Goal: Answer question/provide support: Share knowledge or assist other users

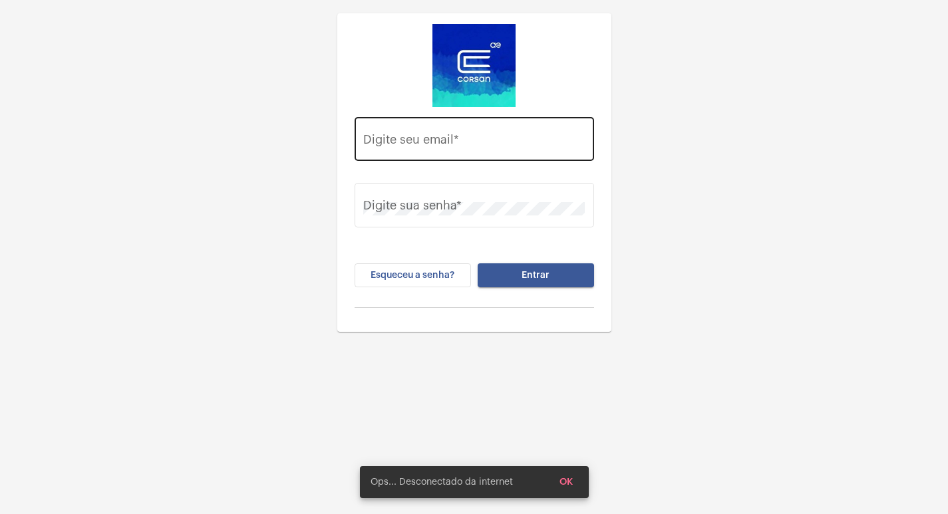
click at [402, 152] on div "Digite seu email *" at bounding box center [474, 137] width 222 height 47
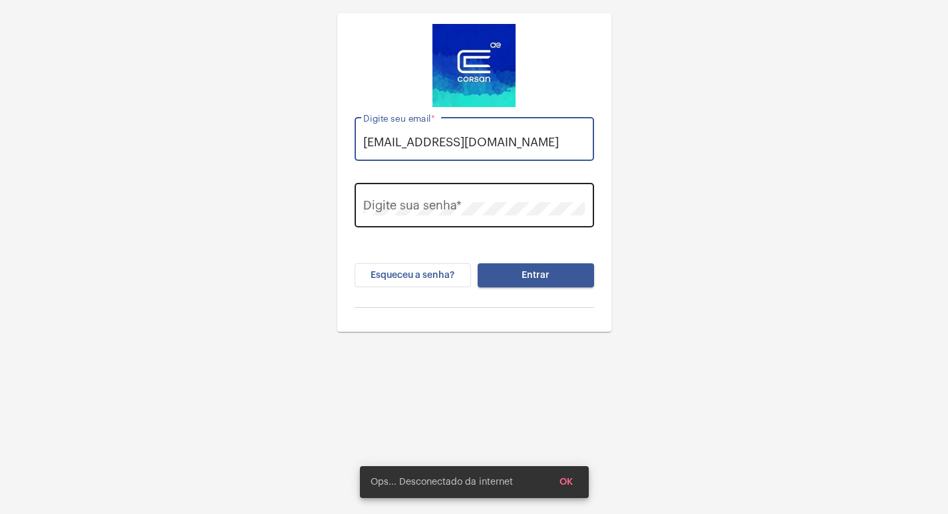
type input "[EMAIL_ADDRESS][DOMAIN_NAME]"
click at [397, 186] on div "Digite sua senha *" at bounding box center [474, 203] width 222 height 47
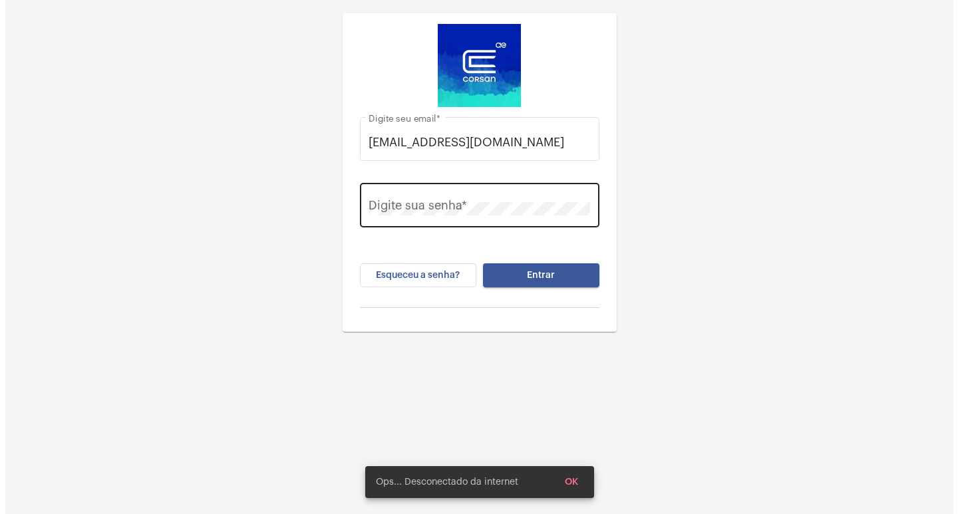
scroll to position [0, 0]
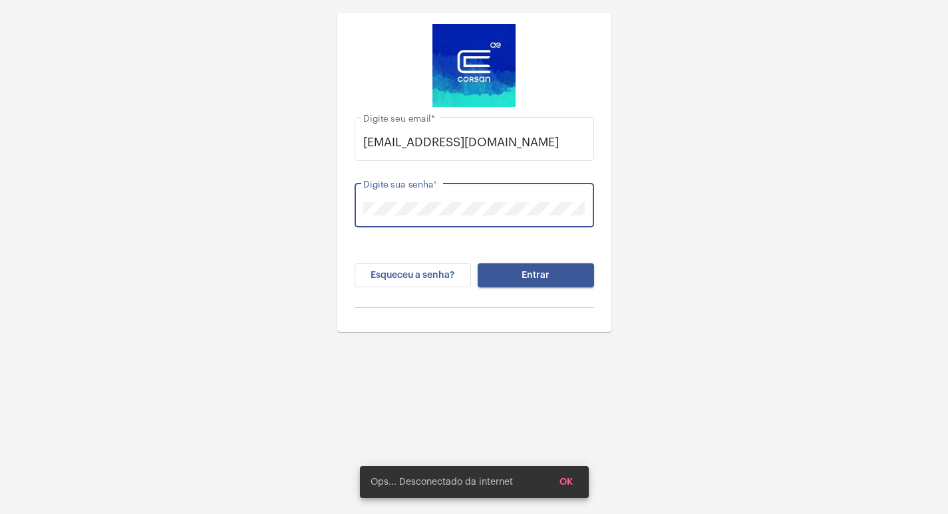
click at [478, 264] on button "Entrar" at bounding box center [536, 276] width 116 height 24
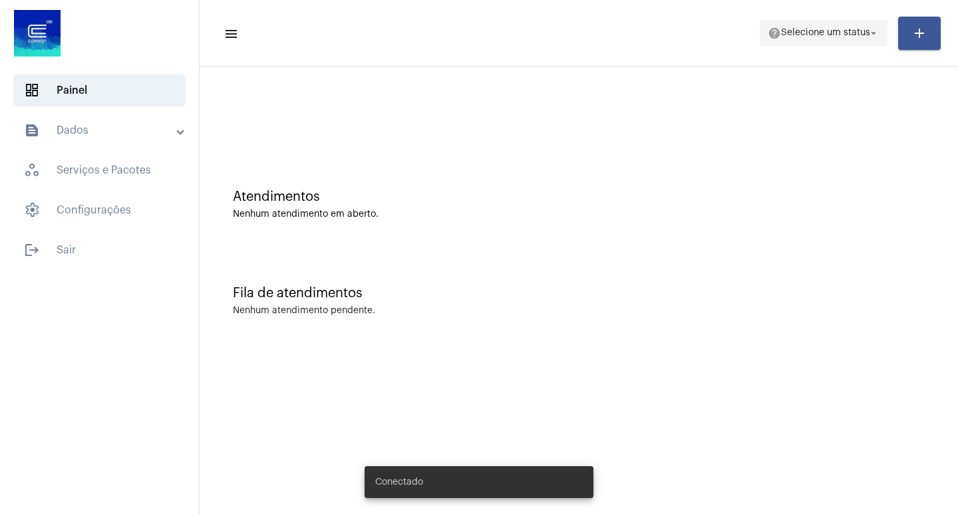
click at [835, 24] on span "help Selecione um status arrow_drop_down" at bounding box center [824, 33] width 112 height 24
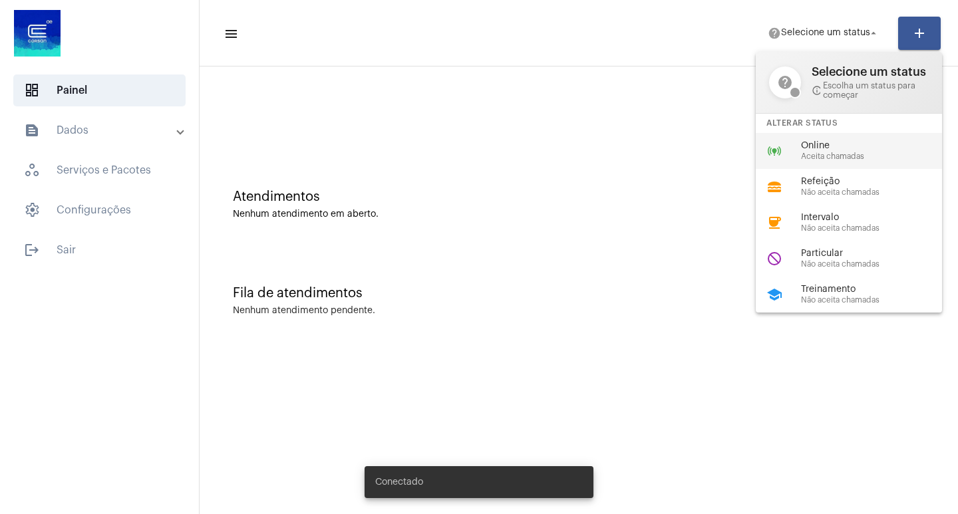
click at [809, 142] on span "Online" at bounding box center [877, 146] width 152 height 10
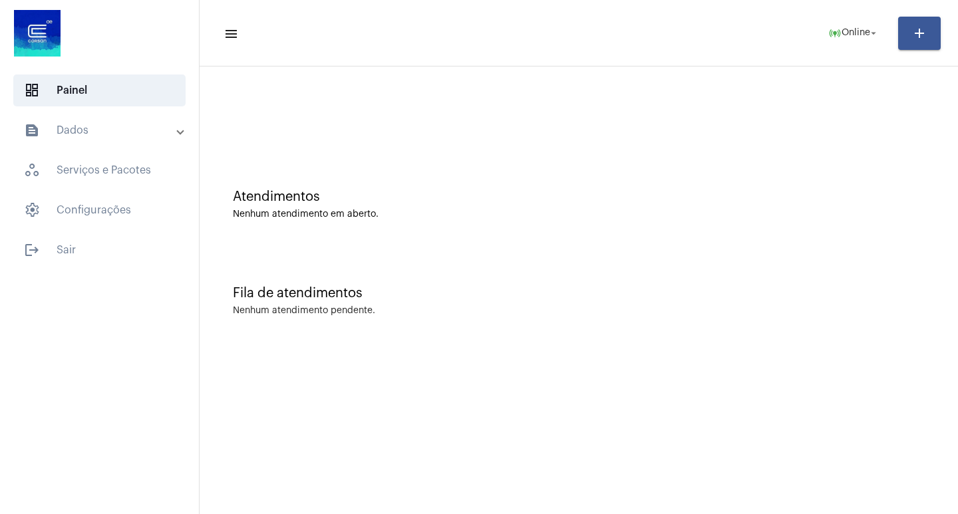
click at [81, 114] on mat-expansion-panel-header "text_snippet_outlined Dados" at bounding box center [103, 130] width 191 height 32
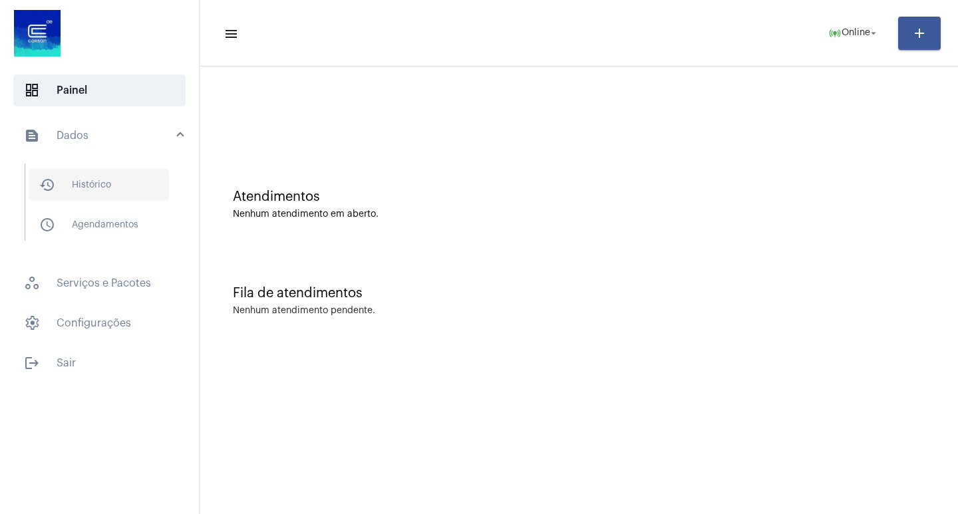
click at [109, 183] on span "history_outlined Histórico" at bounding box center [99, 185] width 140 height 32
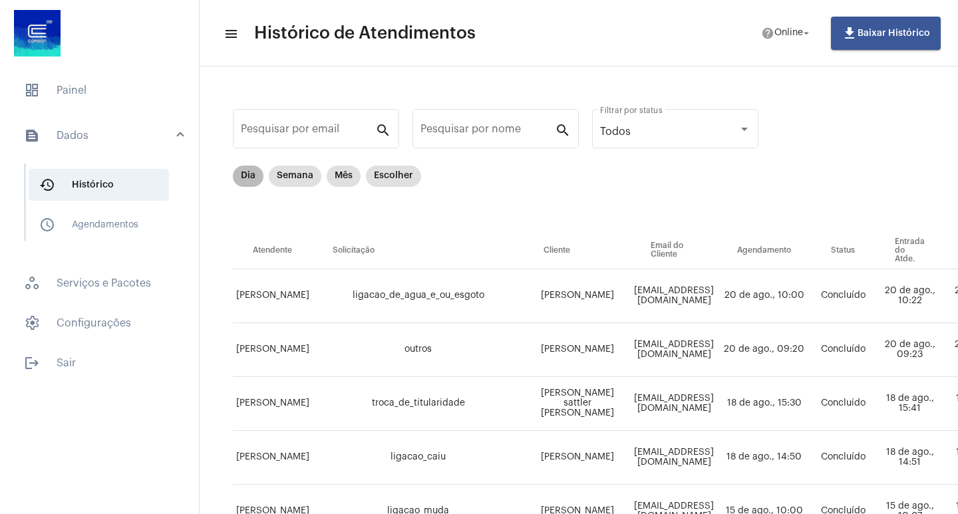
click at [259, 173] on mat-chip "Dia" at bounding box center [248, 176] width 31 height 21
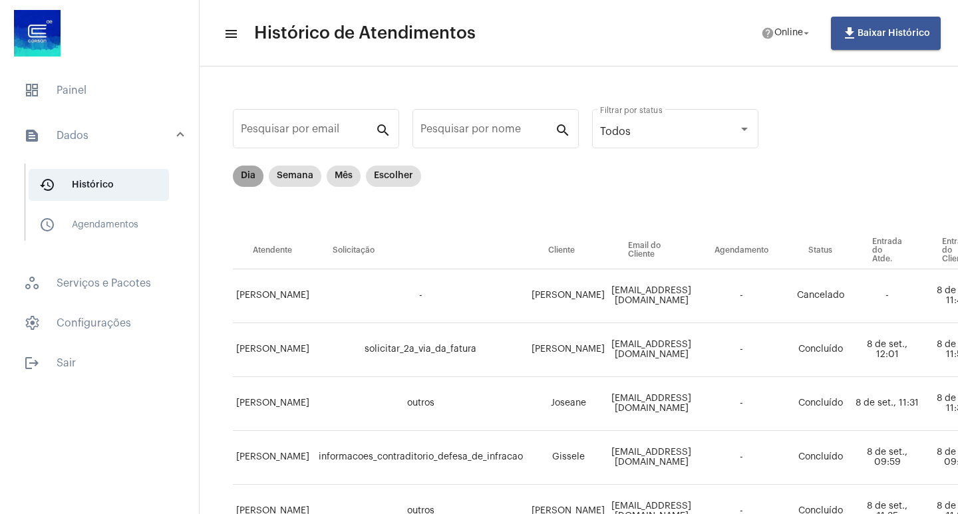
click at [249, 176] on mat-chip "Dia" at bounding box center [248, 176] width 31 height 21
click at [100, 90] on span "dashboard Painel" at bounding box center [99, 91] width 172 height 32
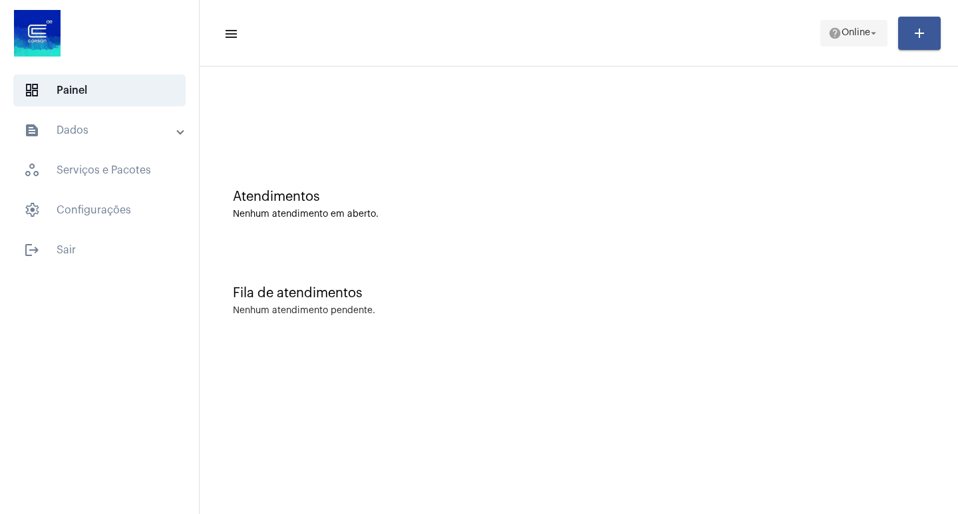
click at [859, 35] on span "Online" at bounding box center [856, 33] width 29 height 9
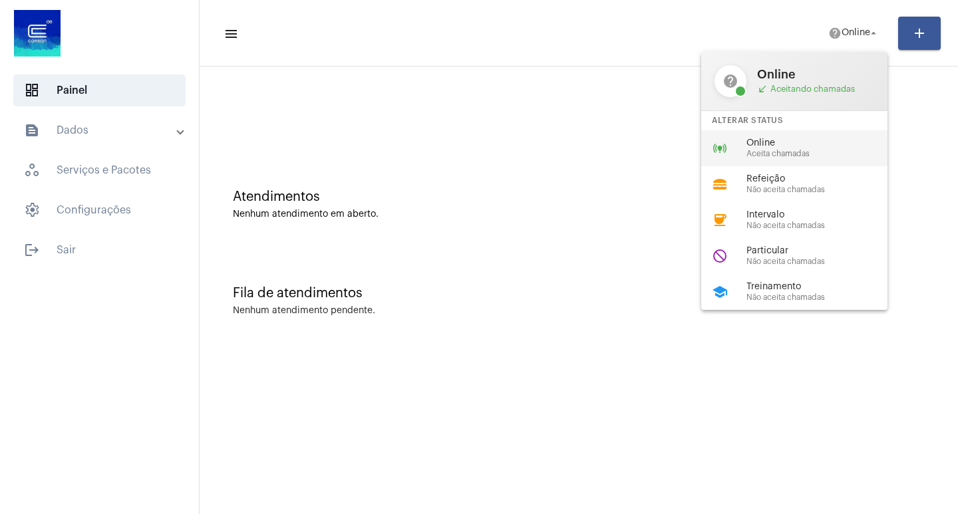
click at [762, 152] on span "Aceita chamadas" at bounding box center [823, 154] width 152 height 9
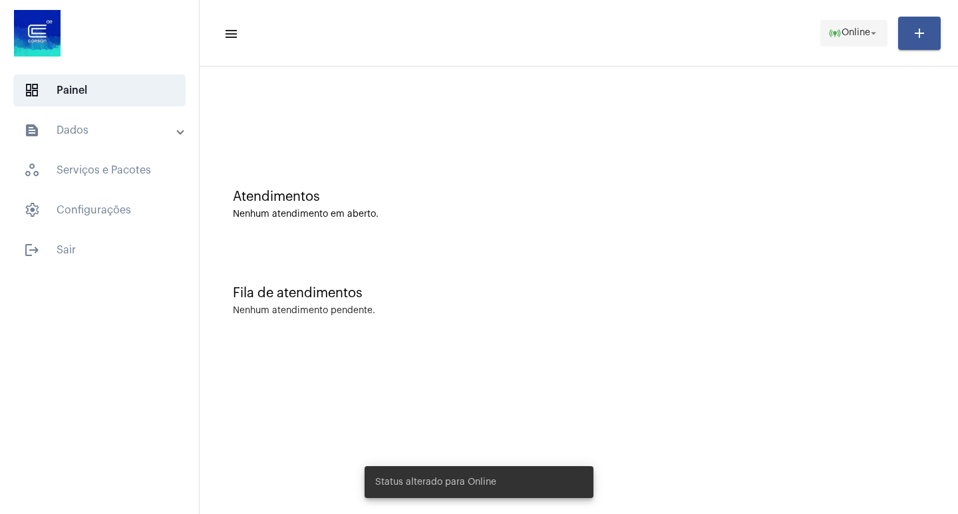
click at [861, 23] on span "online_prediction Online arrow_drop_down" at bounding box center [854, 33] width 51 height 24
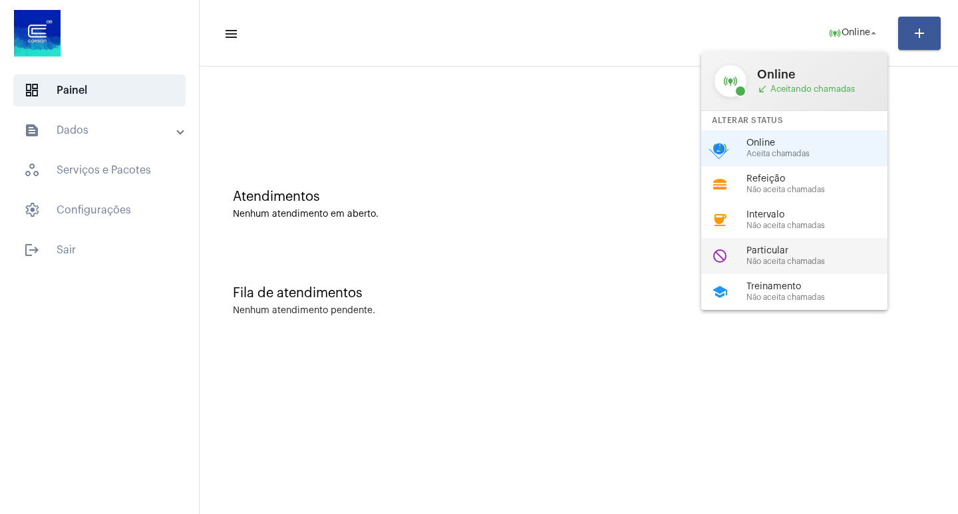
click at [811, 255] on span "Particular" at bounding box center [823, 251] width 152 height 10
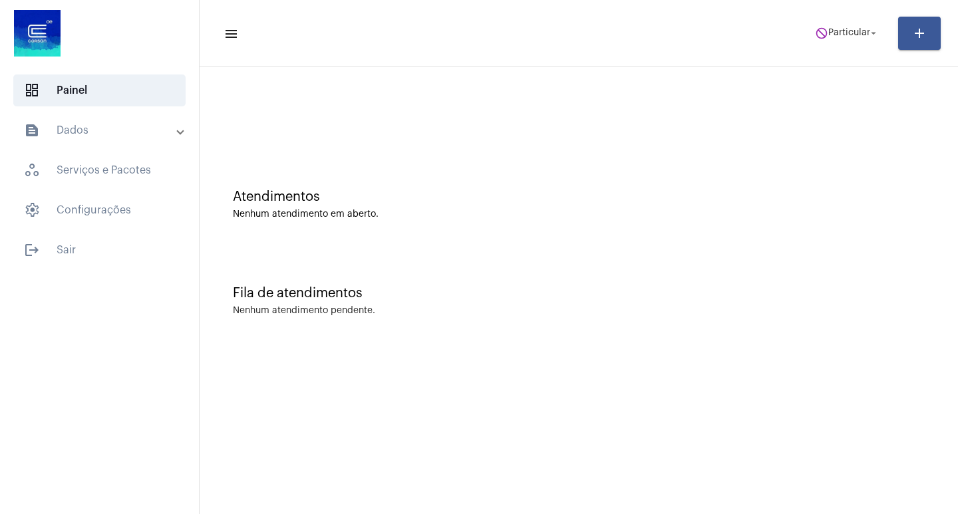
click at [827, 17] on mat-toolbar-row "menu do_not_disturb Particular arrow_drop_down add" at bounding box center [579, 33] width 759 height 43
click at [837, 29] on span "Particular" at bounding box center [850, 33] width 42 height 9
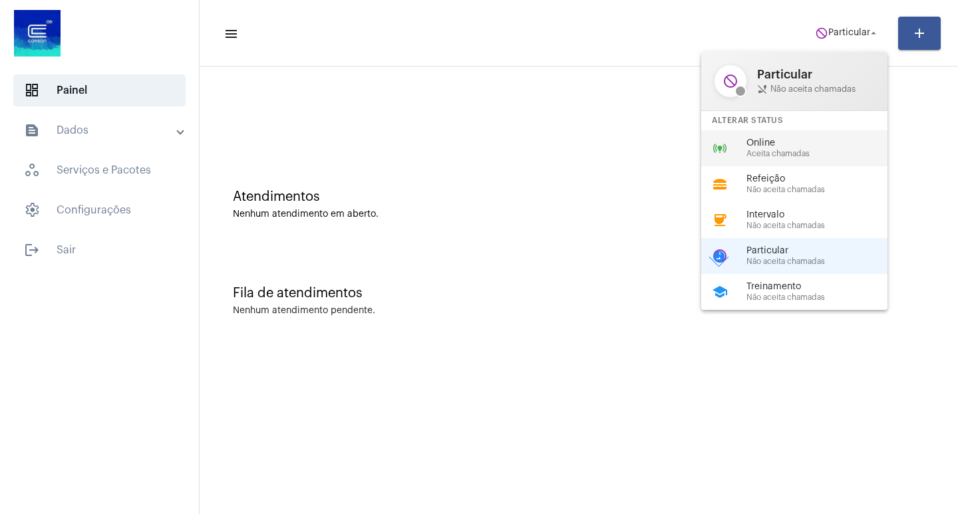
click at [817, 136] on div "online_prediction Online Aceita chamadas" at bounding box center [805, 148] width 208 height 36
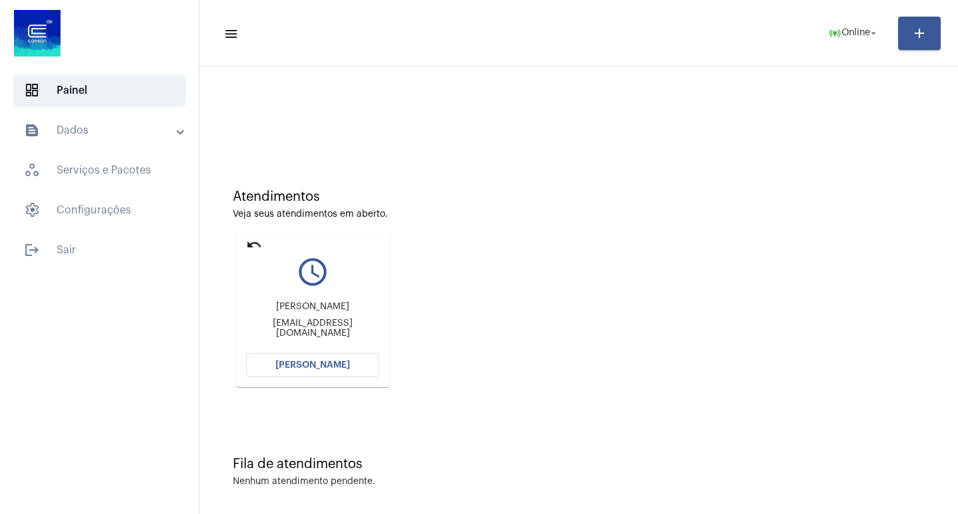
click at [317, 369] on span "[PERSON_NAME]" at bounding box center [313, 365] width 75 height 9
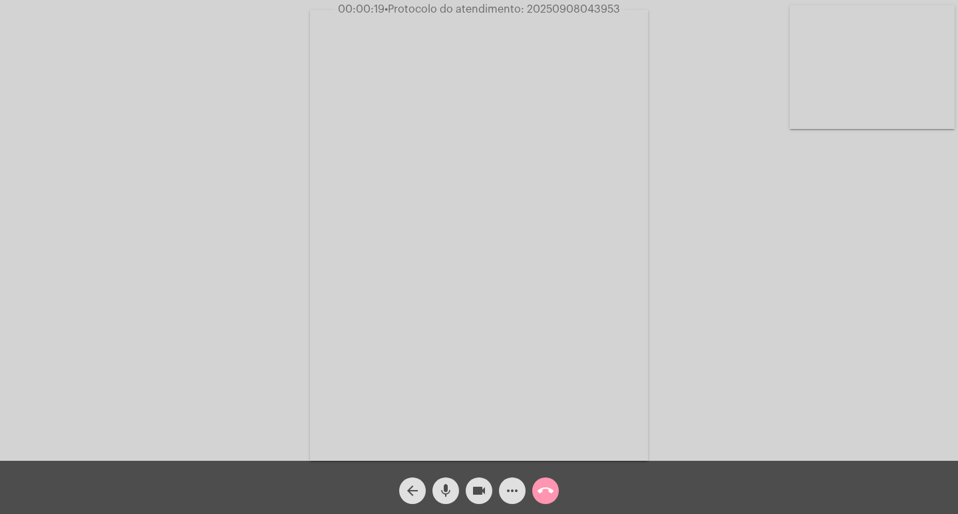
click at [502, 495] on button "more_horiz" at bounding box center [512, 491] width 27 height 27
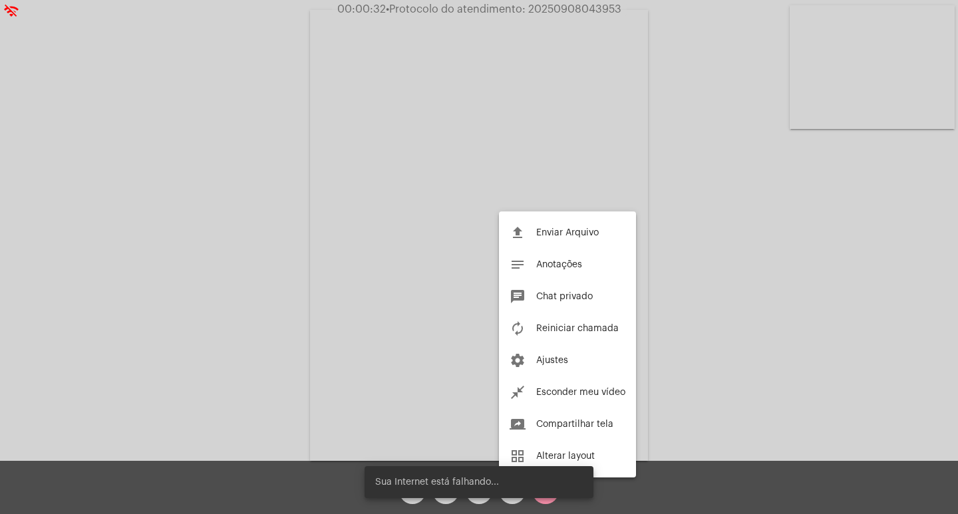
click at [195, 254] on div at bounding box center [479, 257] width 958 height 514
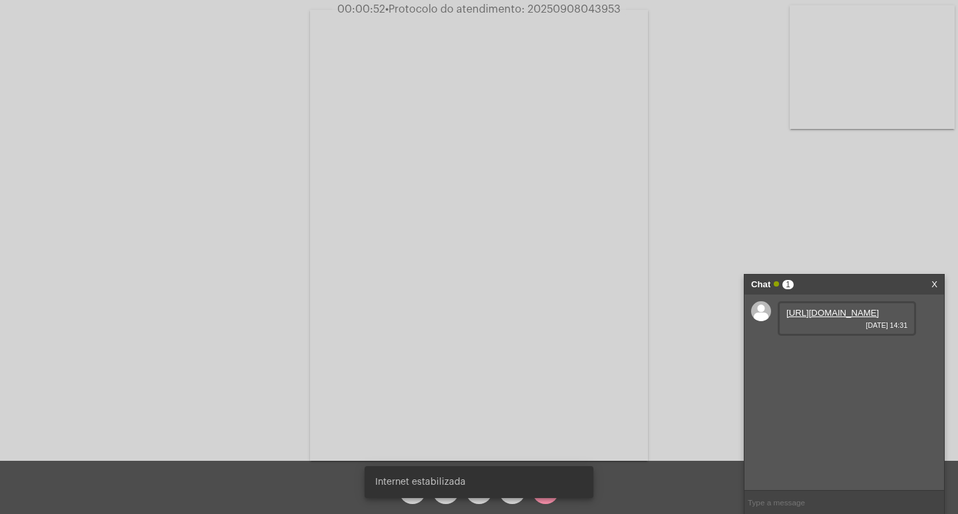
click at [801, 311] on link "[URL][DOMAIN_NAME]" at bounding box center [833, 313] width 93 height 10
click at [821, 356] on link "[URL][DOMAIN_NAME]" at bounding box center [833, 351] width 93 height 10
click at [835, 394] on link "[URL][DOMAIN_NAME]" at bounding box center [833, 389] width 93 height 10
click at [516, 499] on div "Sua Internet está falhando..." at bounding box center [479, 483] width 261 height 64
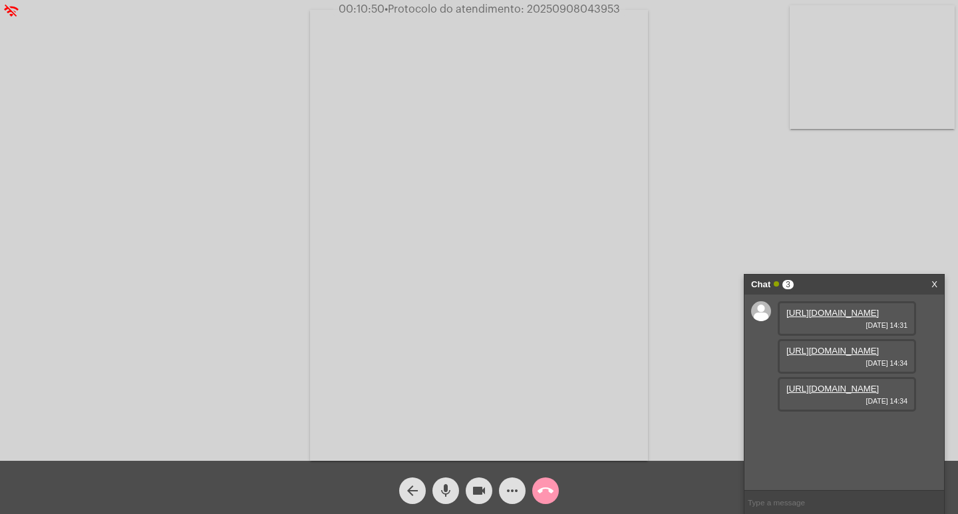
click at [514, 499] on div "Sua Internet está falhando..." at bounding box center [479, 483] width 261 height 64
click at [510, 492] on mat-icon "more_horiz" at bounding box center [512, 491] width 16 height 16
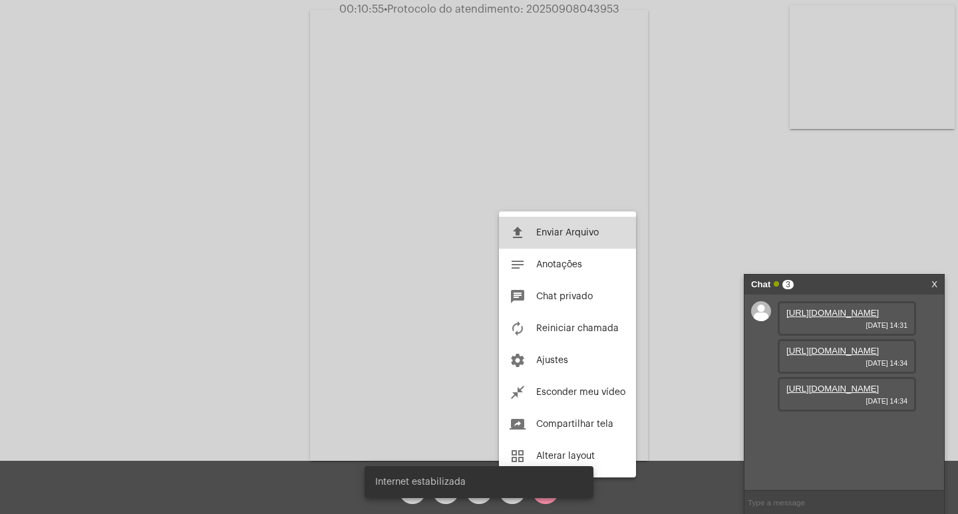
click at [570, 233] on span "Enviar Arquivo" at bounding box center [567, 232] width 63 height 9
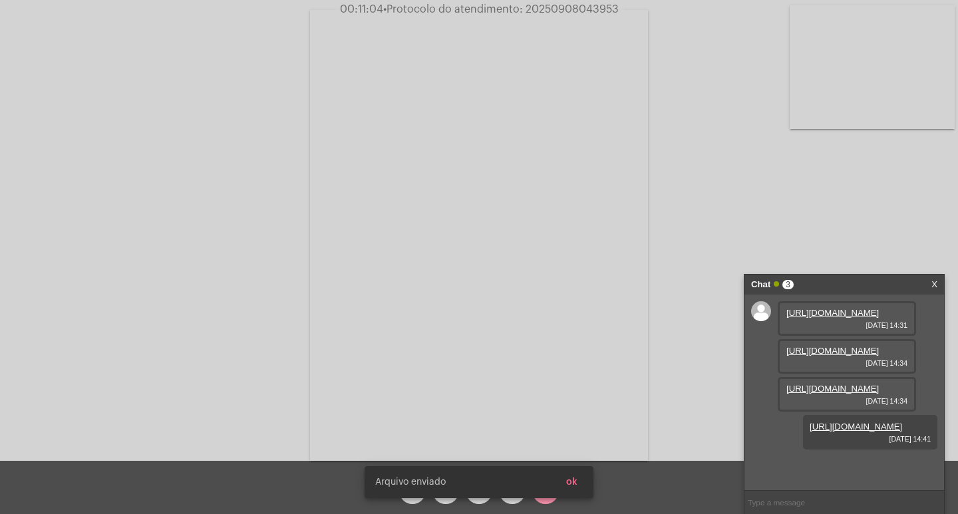
scroll to position [79, 0]
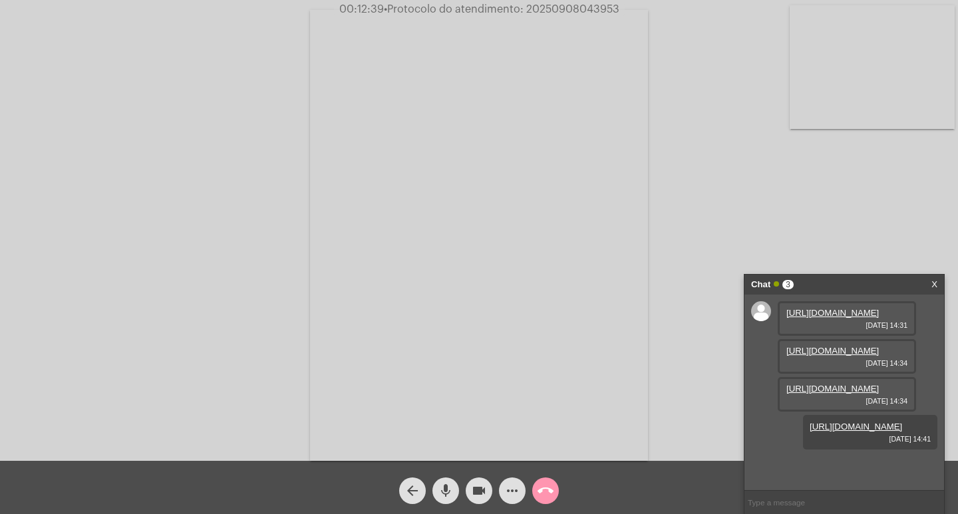
click at [548, 10] on span "• Protocolo do atendimento: 20250908043953" at bounding box center [502, 9] width 236 height 11
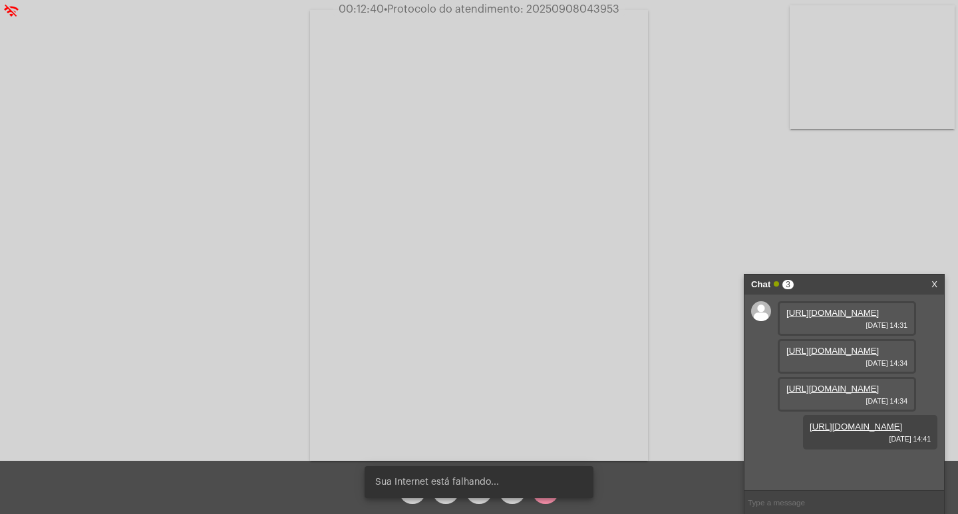
copy span "20250908043953"
click at [544, 502] on div "Sua Internet está falhando..." at bounding box center [479, 483] width 261 height 64
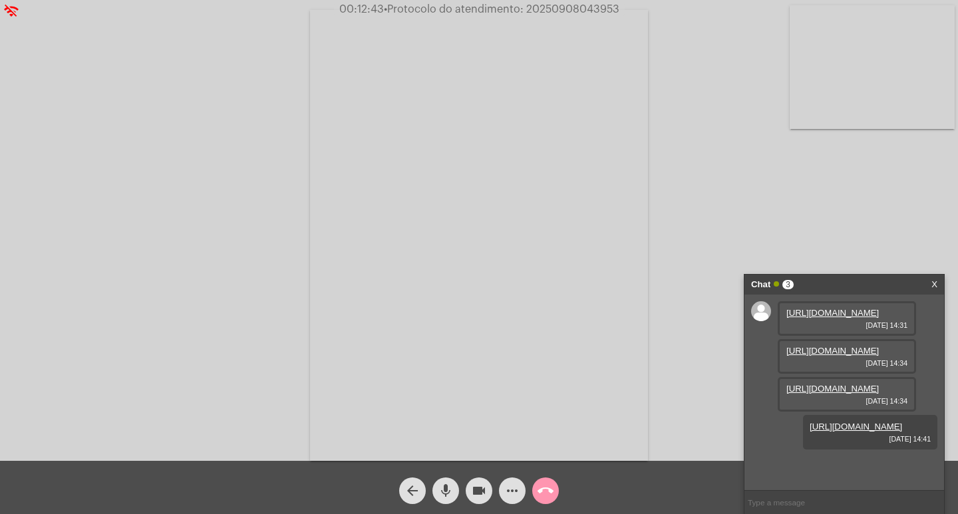
click at [548, 488] on mat-icon "call_end" at bounding box center [546, 491] width 16 height 16
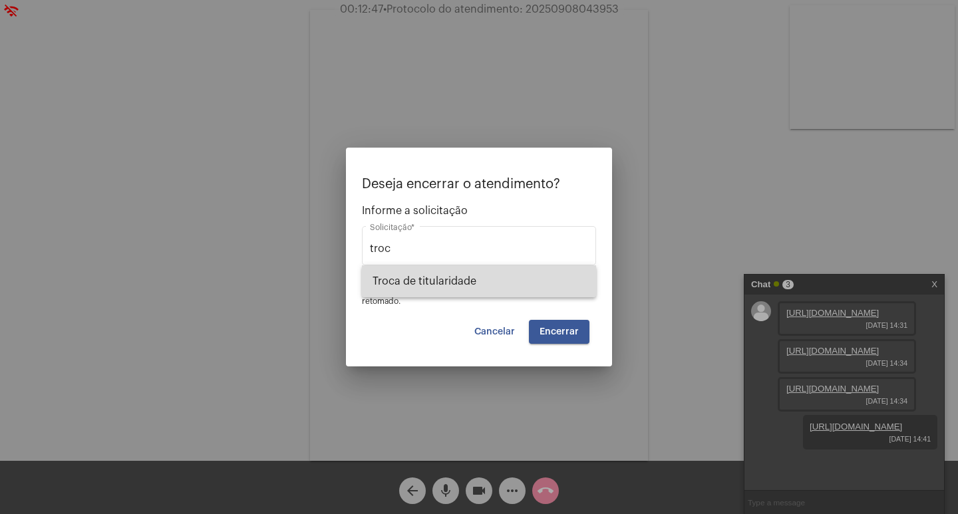
click at [482, 293] on span "Troca de titularidade" at bounding box center [479, 282] width 213 height 32
type input "Troca de titularidade"
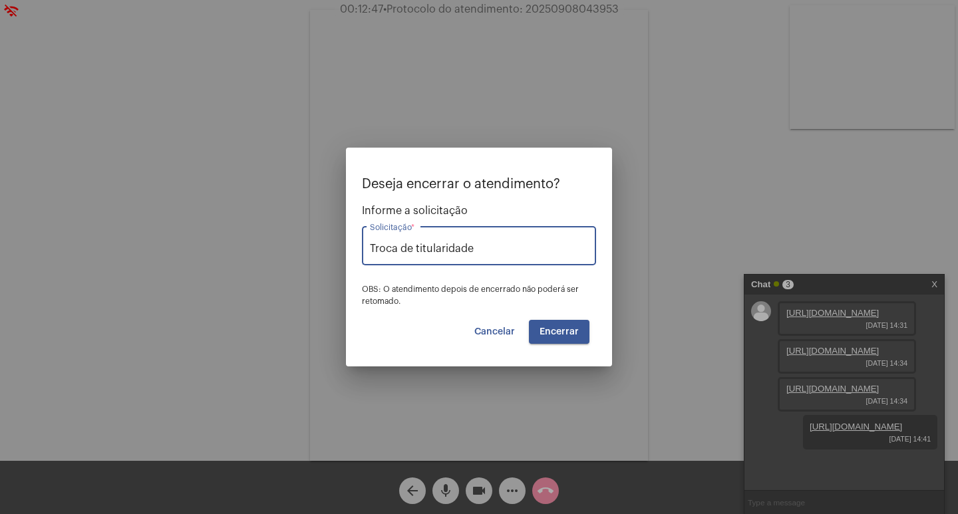
click at [548, 332] on span "Encerrar" at bounding box center [559, 331] width 39 height 9
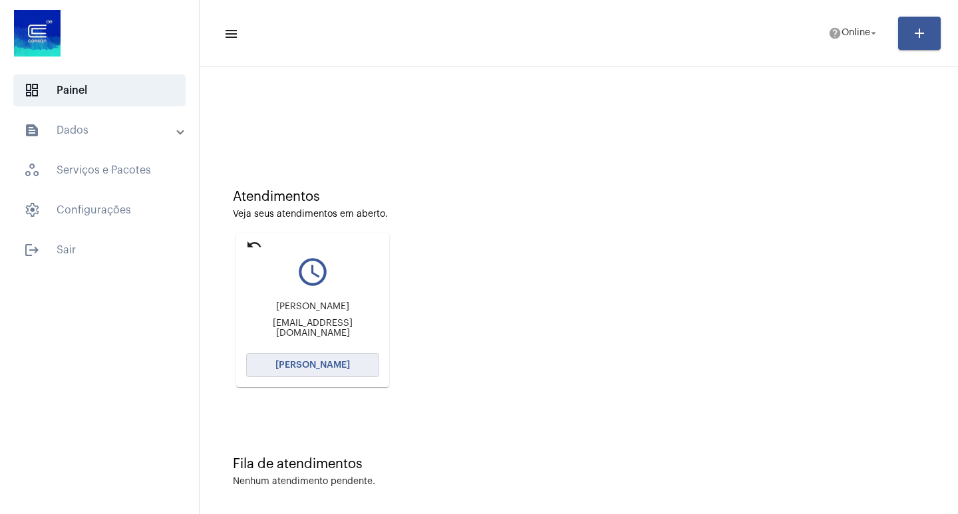
click at [337, 365] on span "[PERSON_NAME]" at bounding box center [313, 365] width 75 height 9
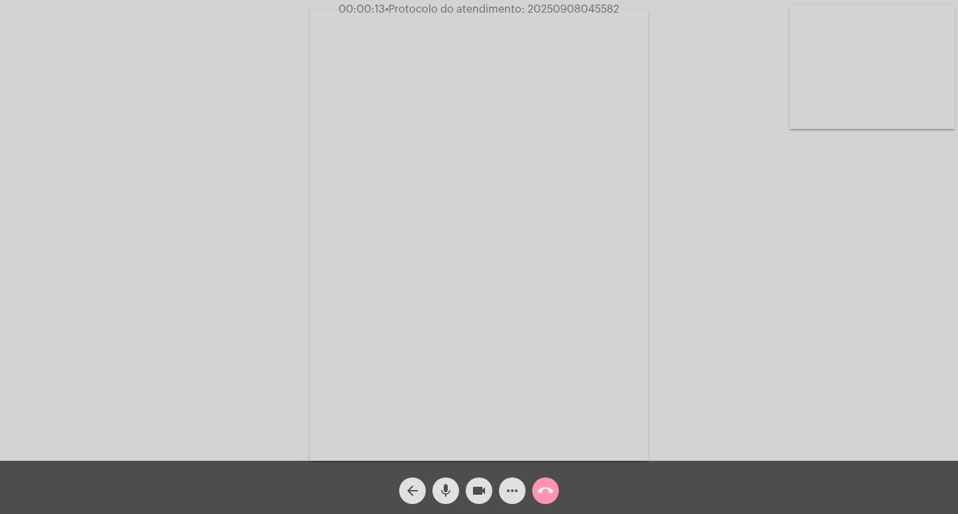
click at [904, 292] on div "Acessando Câmera e Microfone..." at bounding box center [479, 233] width 956 height 461
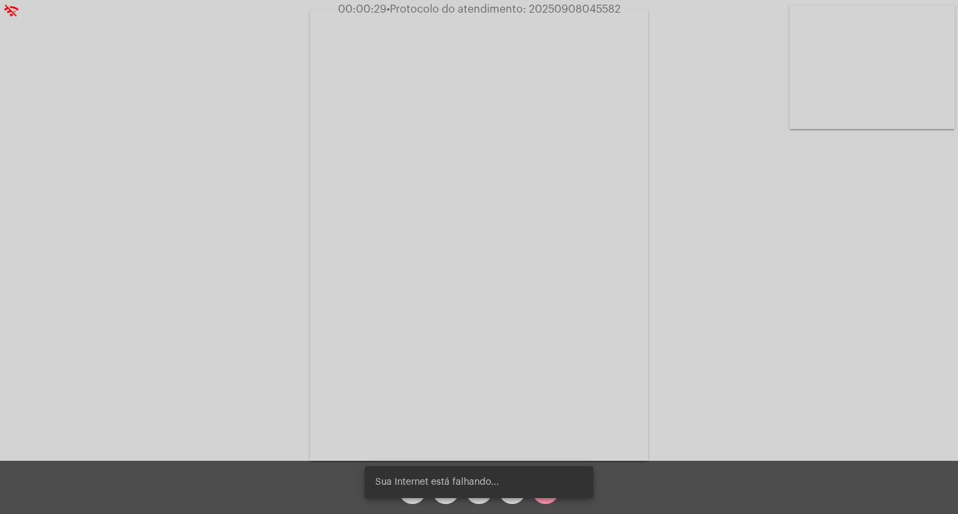
click at [829, 274] on div "Acessando Câmera e Microfone..." at bounding box center [479, 233] width 956 height 461
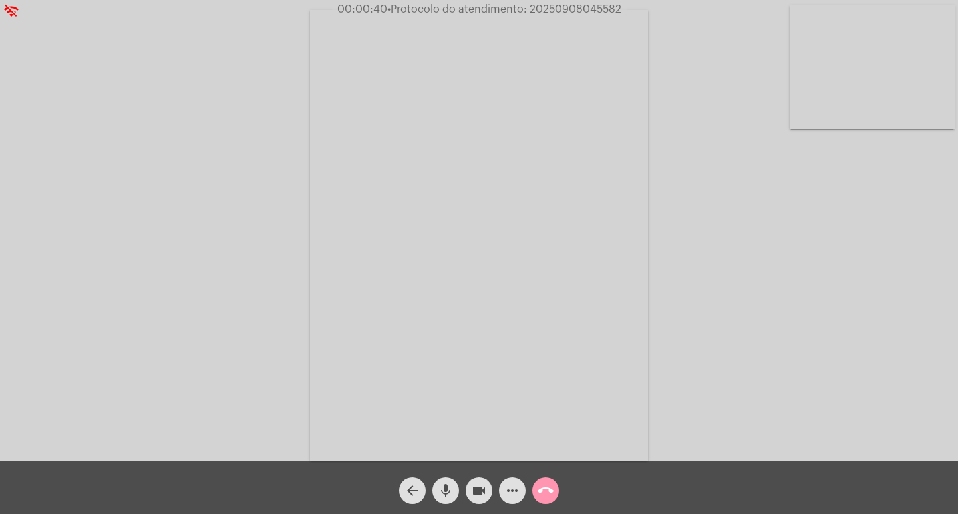
click at [812, 291] on div "Acessando Câmera e Microfone..." at bounding box center [479, 233] width 956 height 461
click at [514, 491] on mat-icon "more_horiz" at bounding box center [512, 491] width 16 height 16
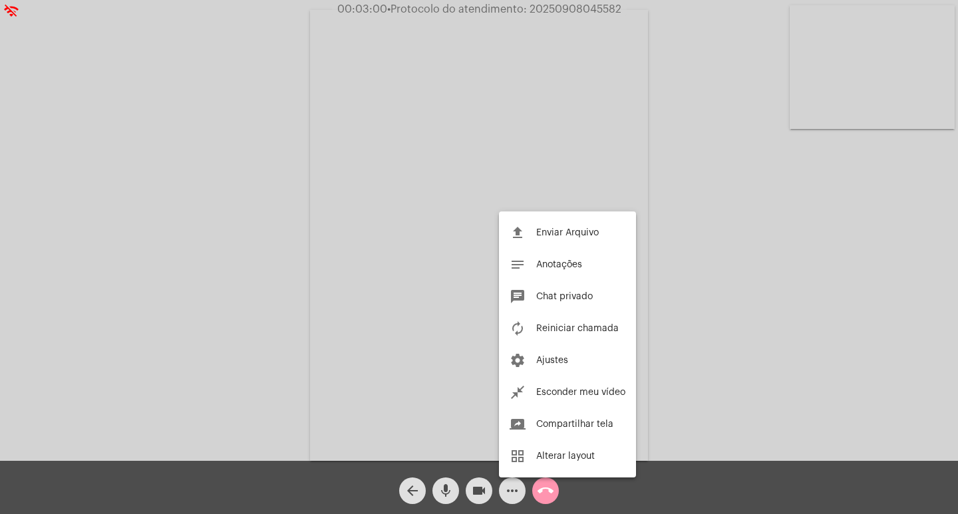
click at [286, 245] on div at bounding box center [479, 257] width 958 height 514
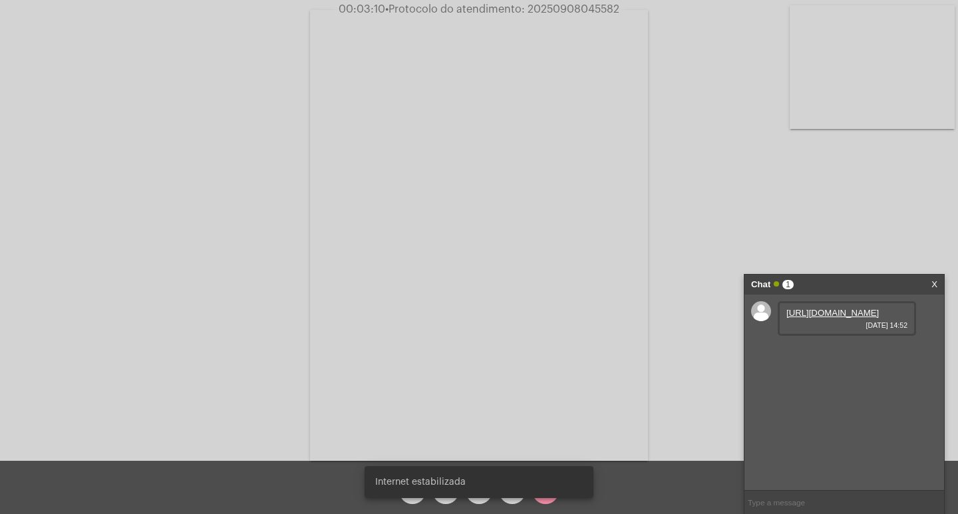
click at [822, 318] on link "[URL][DOMAIN_NAME]" at bounding box center [833, 313] width 93 height 10
click at [813, 207] on div "Acessando Câmera e Microfone..." at bounding box center [479, 233] width 956 height 461
click at [939, 276] on div "Chat 1 X" at bounding box center [845, 285] width 200 height 20
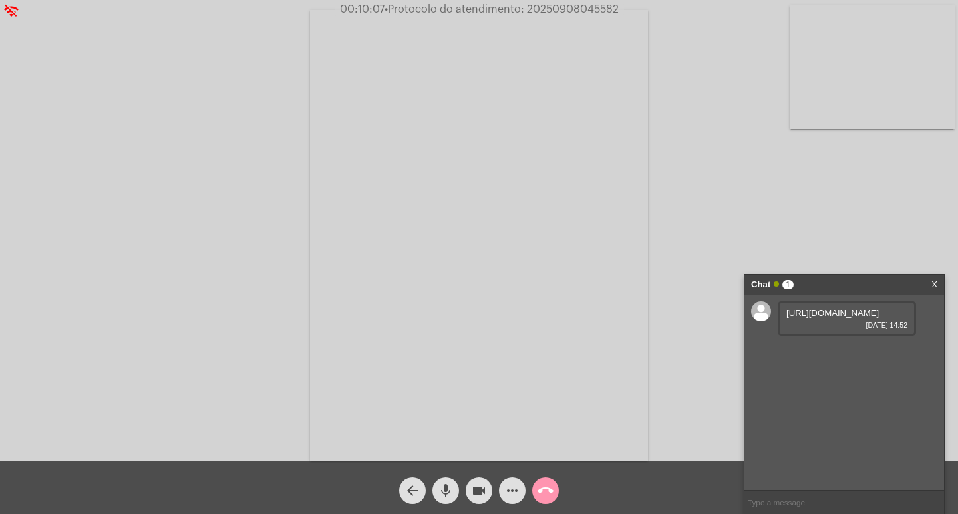
click at [879, 282] on div "Chat 1" at bounding box center [830, 285] width 158 height 20
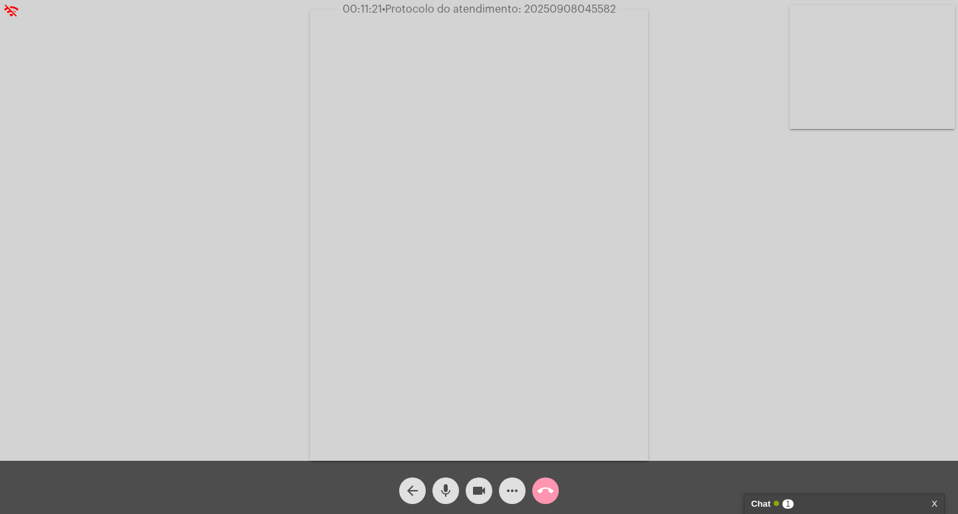
click at [455, 491] on button "mic" at bounding box center [446, 491] width 27 height 27
click at [461, 493] on div "mic_off" at bounding box center [445, 487] width 33 height 33
click at [446, 490] on mat-icon "mic" at bounding box center [446, 491] width 16 height 16
click at [485, 500] on span "videocam" at bounding box center [479, 491] width 16 height 27
click at [457, 488] on button "mic_off" at bounding box center [446, 491] width 27 height 27
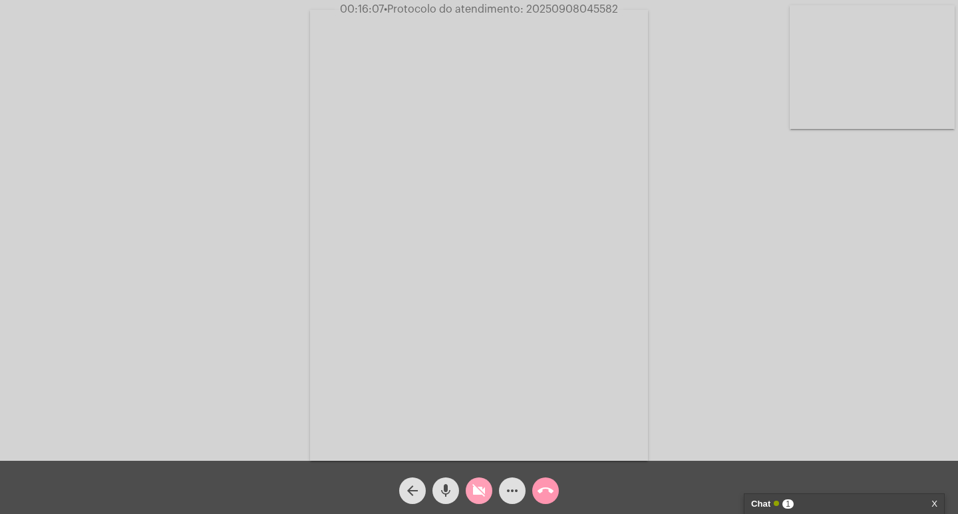
click at [477, 481] on span "videocam_off" at bounding box center [479, 491] width 16 height 27
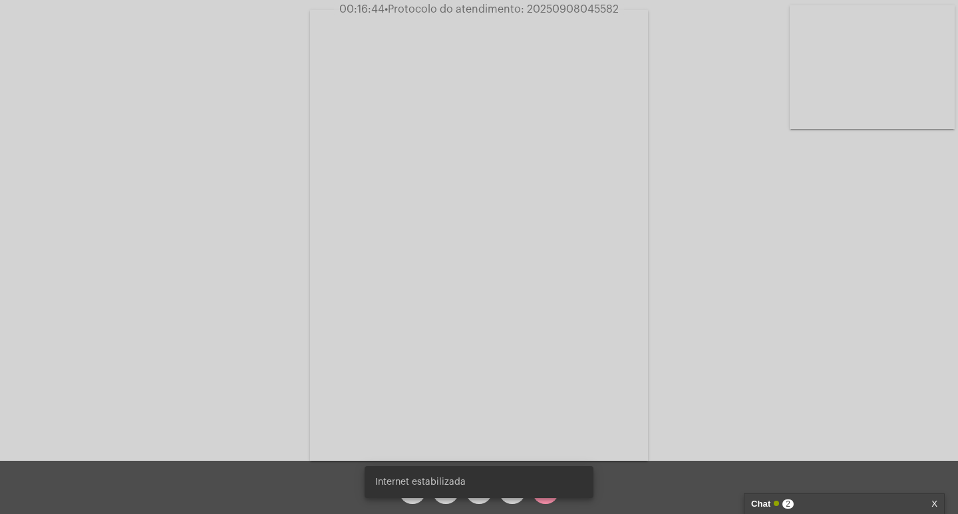
click at [826, 510] on div "Chat 2" at bounding box center [830, 504] width 158 height 20
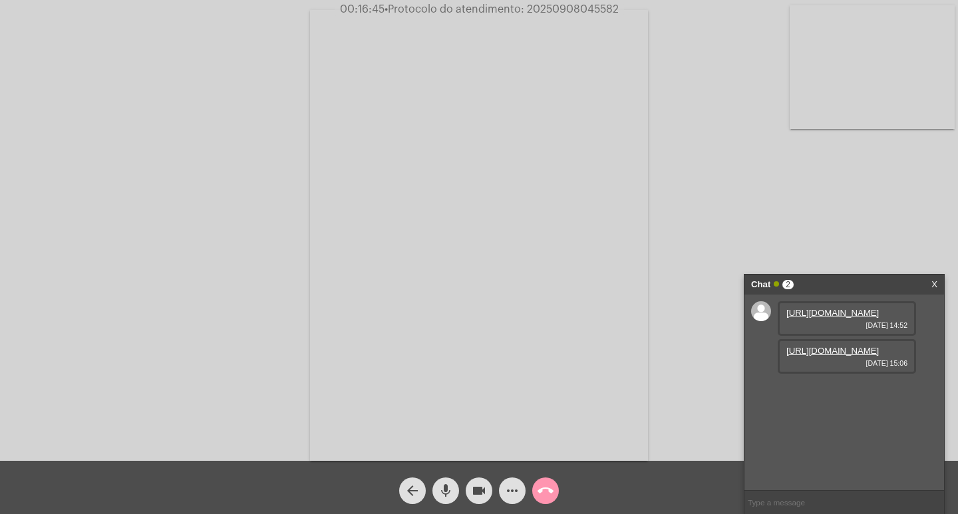
click at [826, 356] on link "[URL][DOMAIN_NAME]" at bounding box center [833, 351] width 93 height 10
click at [451, 495] on mat-icon "mic" at bounding box center [446, 491] width 16 height 16
click at [473, 497] on mat-icon "videocam" at bounding box center [479, 491] width 16 height 16
click at [813, 394] on link "[URL][DOMAIN_NAME]" at bounding box center [833, 389] width 93 height 10
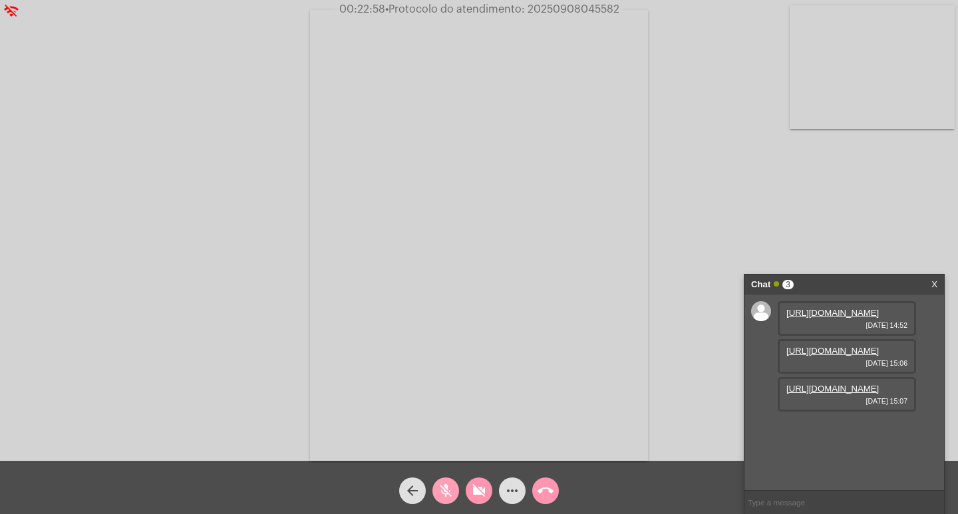
click at [439, 490] on mat-icon "mic_off" at bounding box center [446, 491] width 16 height 16
click at [474, 490] on mat-icon "videocam_off" at bounding box center [479, 491] width 16 height 16
click at [729, 98] on div "Acessando Câmera e Microfone..." at bounding box center [479, 233] width 956 height 461
click at [830, 432] on link "[URL][DOMAIN_NAME]" at bounding box center [833, 427] width 93 height 10
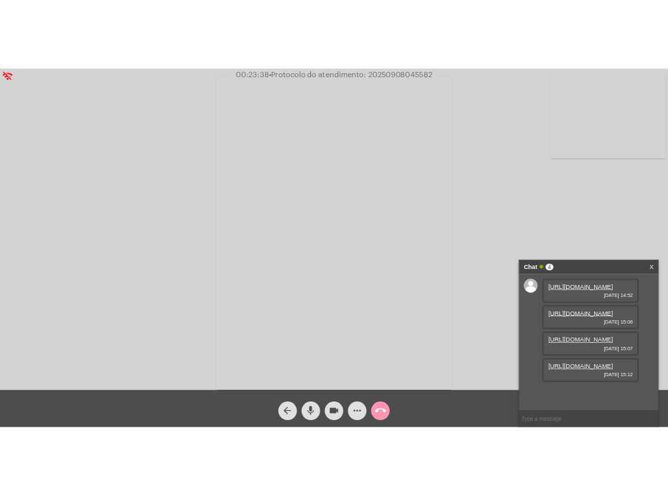
scroll to position [79, 0]
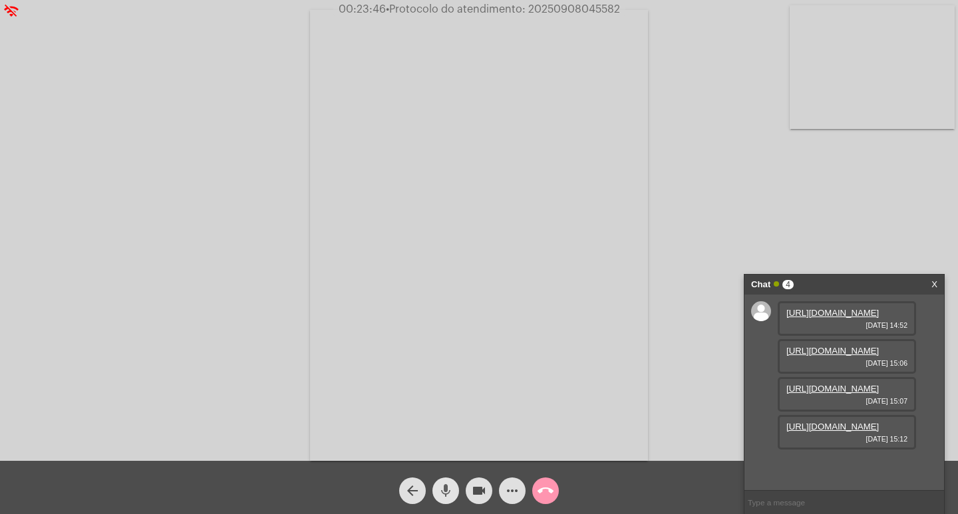
click at [454, 494] on button "mic" at bounding box center [446, 491] width 27 height 27
click at [476, 494] on mat-icon "videocam" at bounding box center [479, 491] width 16 height 16
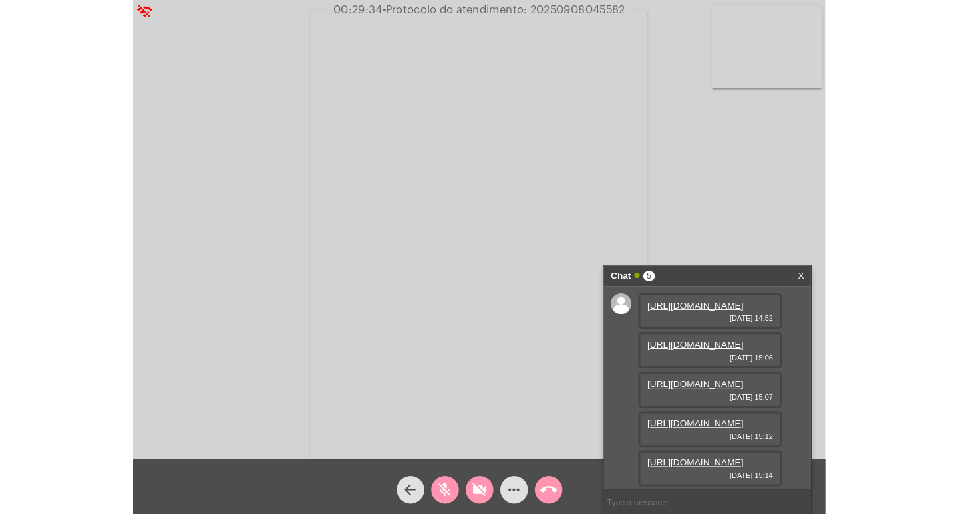
scroll to position [147, 0]
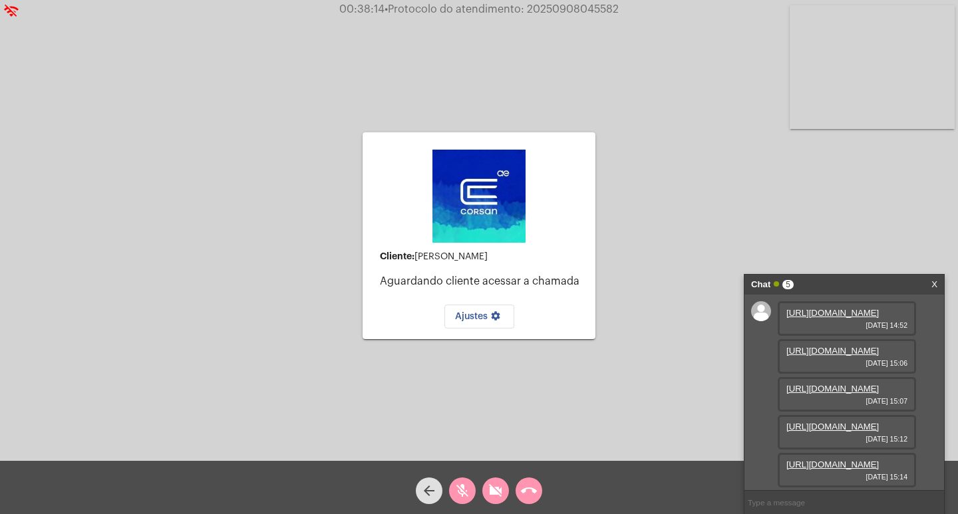
click at [496, 415] on div "Cliente: [PERSON_NAME] [PERSON_NAME] cliente acessar a chamada Ajustes settings" at bounding box center [479, 236] width 233 height 458
click at [462, 482] on span "mic_off" at bounding box center [463, 491] width 16 height 27
click at [490, 491] on mat-icon "videocam_off" at bounding box center [496, 491] width 16 height 16
click at [863, 282] on div "Chat 5" at bounding box center [830, 285] width 158 height 20
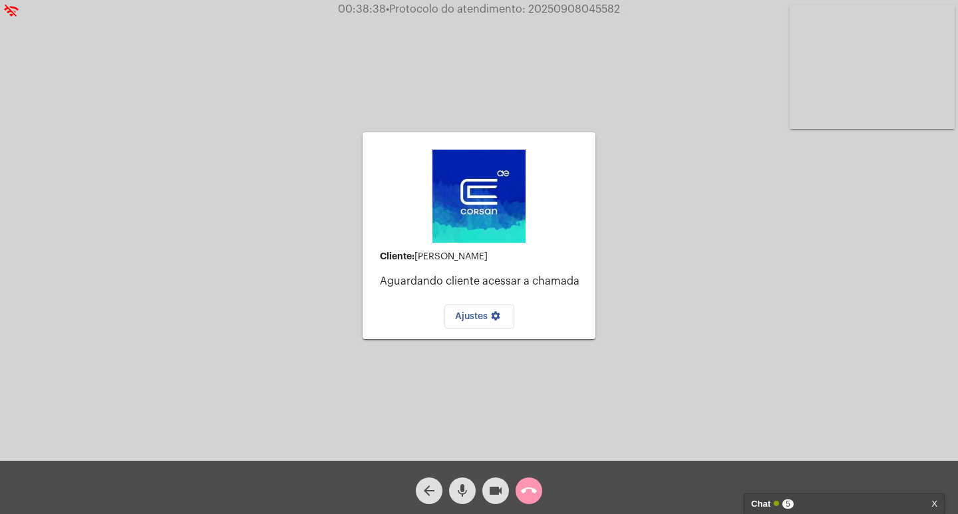
click at [516, 483] on div "call_end" at bounding box center [528, 487] width 33 height 33
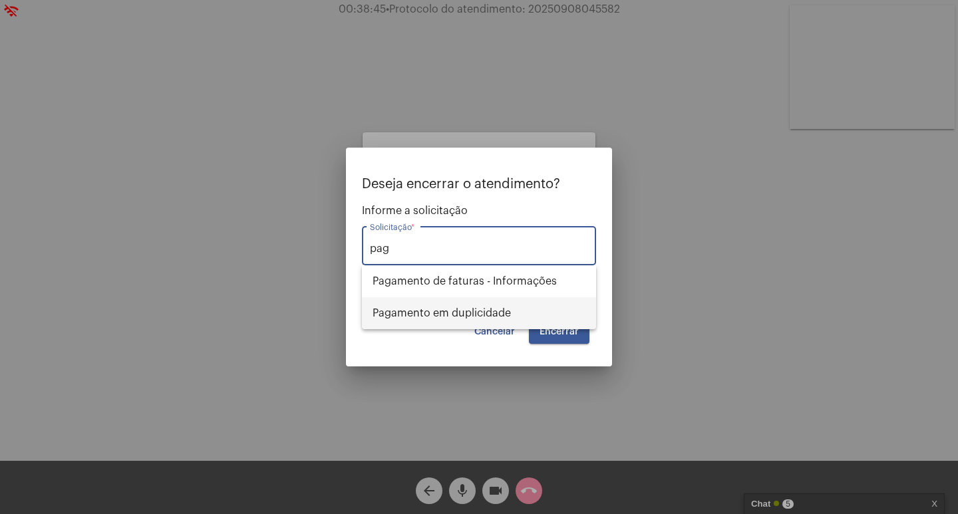
click at [479, 307] on span "Pagamento em duplicidade" at bounding box center [479, 313] width 213 height 32
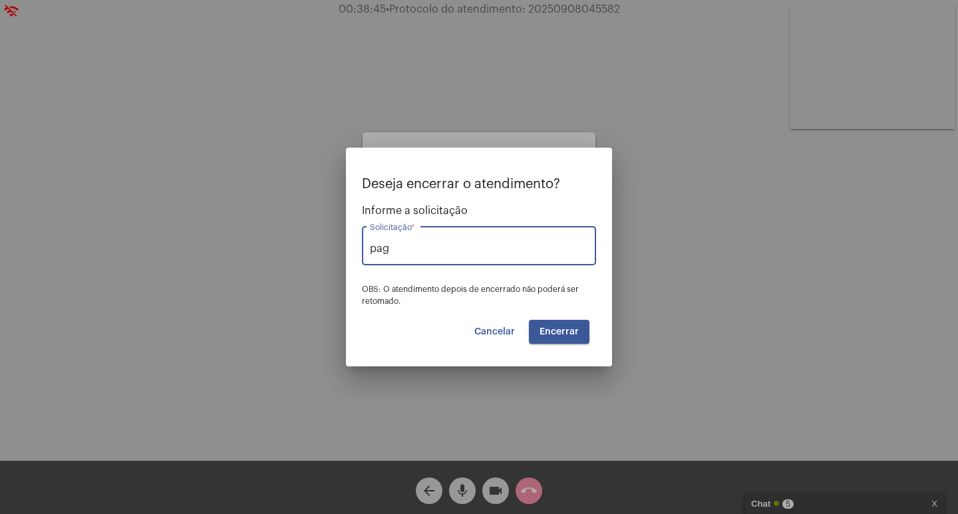
type input "Pagamento em duplicidade"
click at [538, 327] on button "Encerrar" at bounding box center [559, 332] width 61 height 24
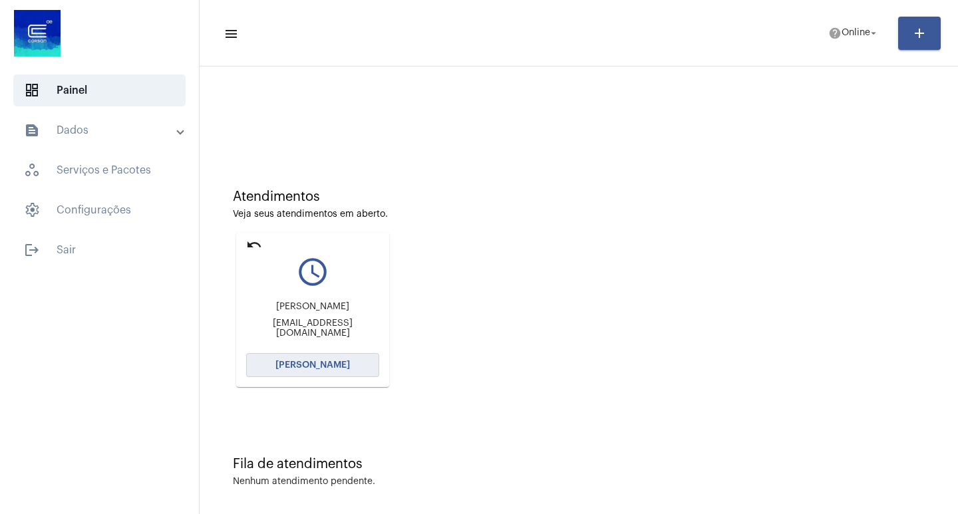
click at [327, 361] on span "[PERSON_NAME]" at bounding box center [313, 365] width 75 height 9
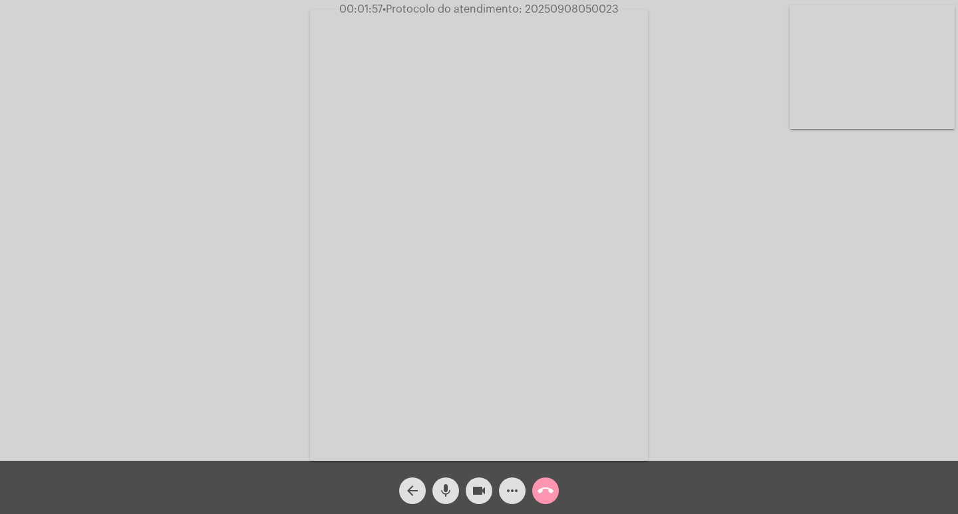
click at [154, 166] on div "Acessando Câmera e Microfone..." at bounding box center [479, 233] width 956 height 461
click at [560, 14] on span "• Protocolo do atendimento: 20250908050023" at bounding box center [503, 9] width 236 height 11
copy span "20250908050023"
click at [554, 11] on span "• Protocolo do atendimento: 20250908050023" at bounding box center [503, 9] width 236 height 11
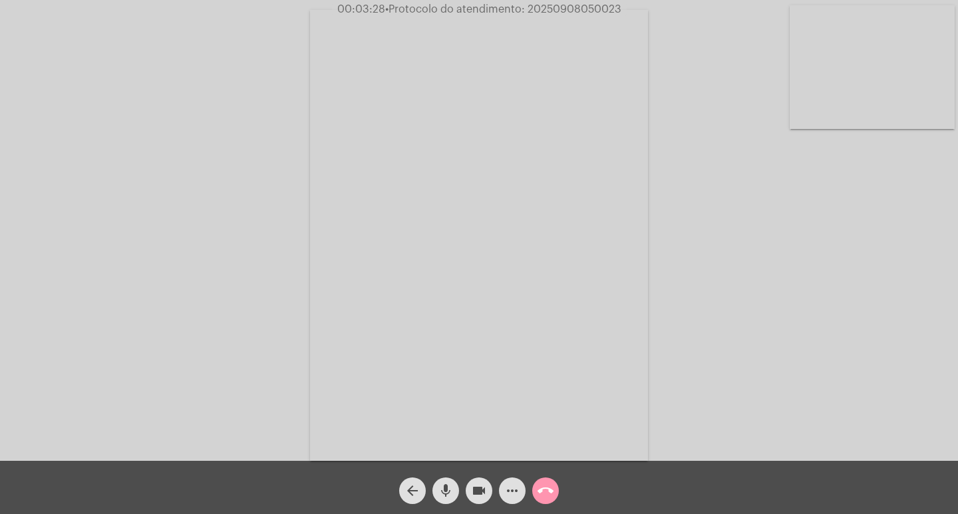
click at [572, 13] on span "• Protocolo do atendimento: 20250908050023" at bounding box center [503, 9] width 236 height 11
click at [546, 493] on mat-icon "call_end" at bounding box center [546, 491] width 16 height 16
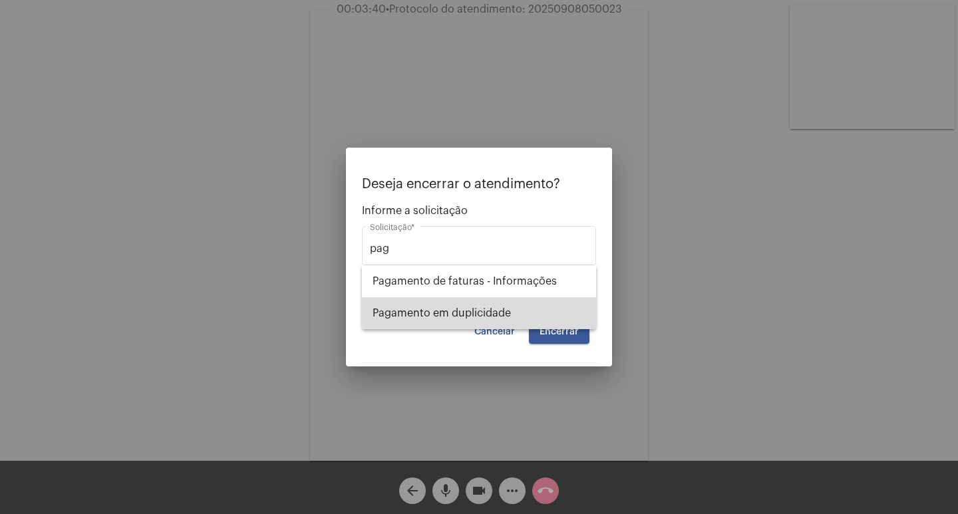
click at [479, 309] on span "Pagamento em duplicidade" at bounding box center [479, 313] width 213 height 32
type input "Pagamento em duplicidade"
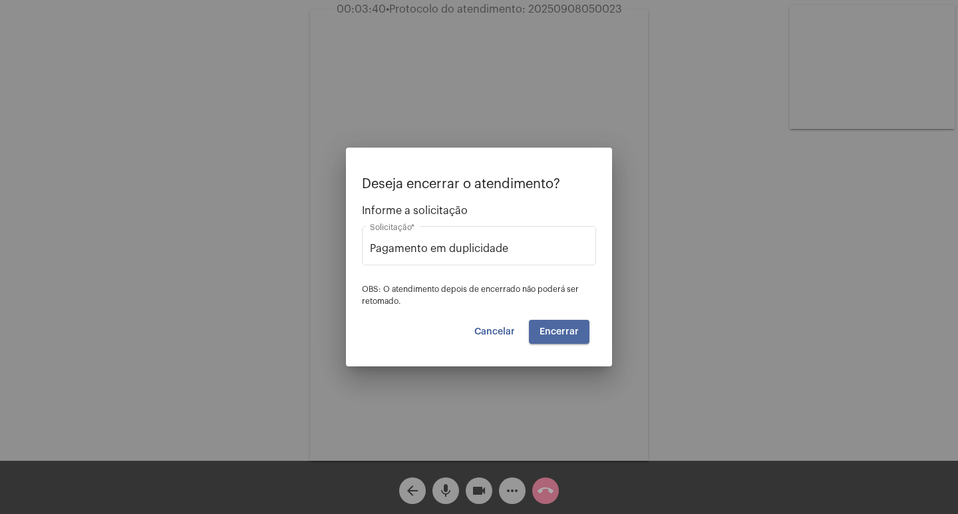
click at [575, 328] on span "Encerrar" at bounding box center [559, 331] width 39 height 9
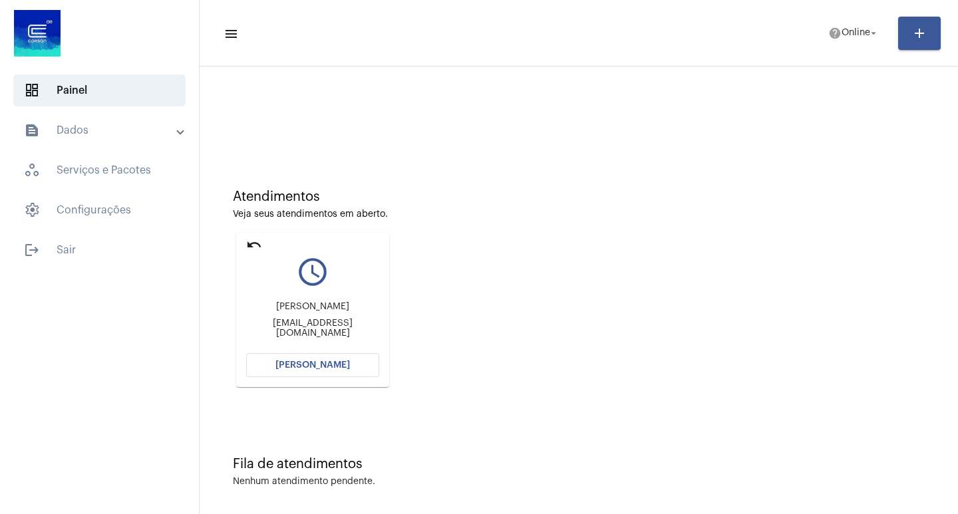
click at [256, 246] on mat-icon "undo" at bounding box center [254, 245] width 16 height 16
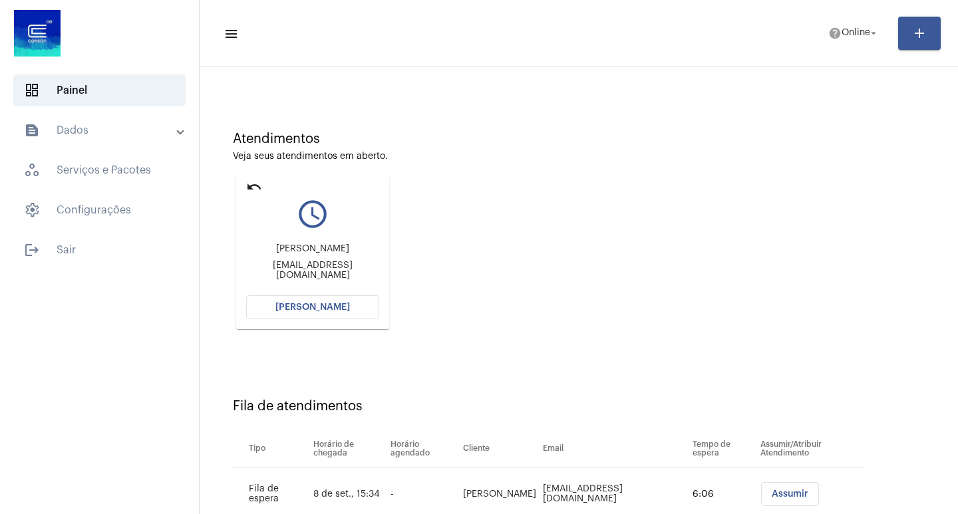
scroll to position [35, 0]
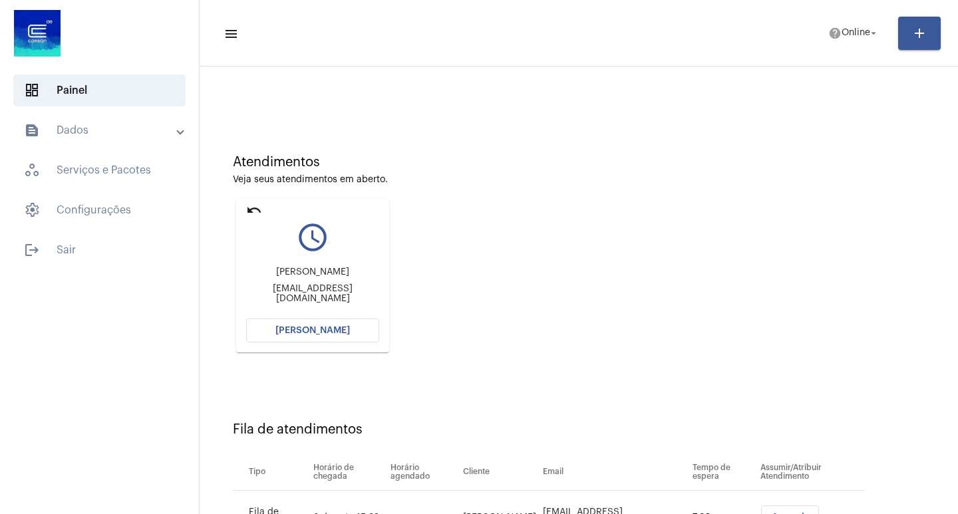
click at [323, 325] on button "[PERSON_NAME]" at bounding box center [312, 331] width 133 height 24
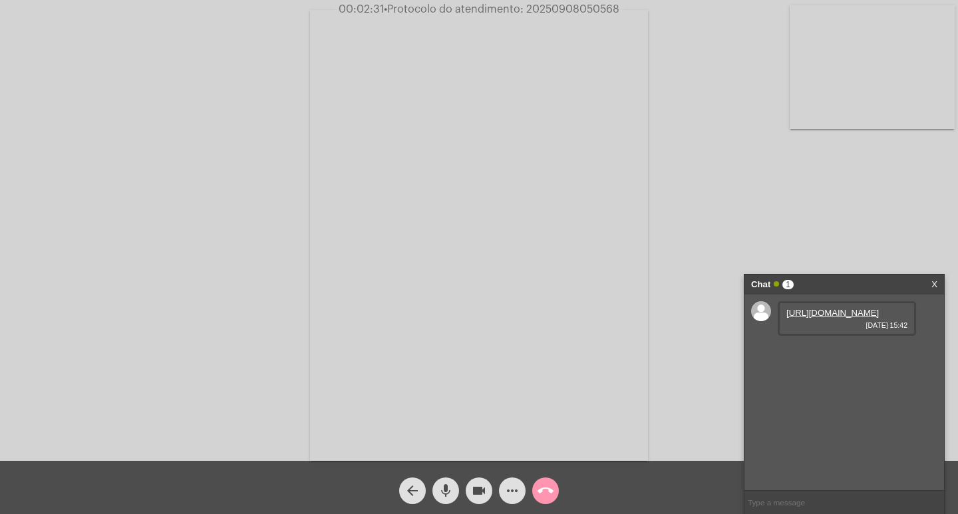
click at [807, 318] on link "[URL][DOMAIN_NAME]" at bounding box center [833, 313] width 93 height 10
click at [852, 356] on link "[URL][DOMAIN_NAME]" at bounding box center [833, 351] width 93 height 10
click at [513, 504] on span "more_horiz" at bounding box center [512, 491] width 16 height 27
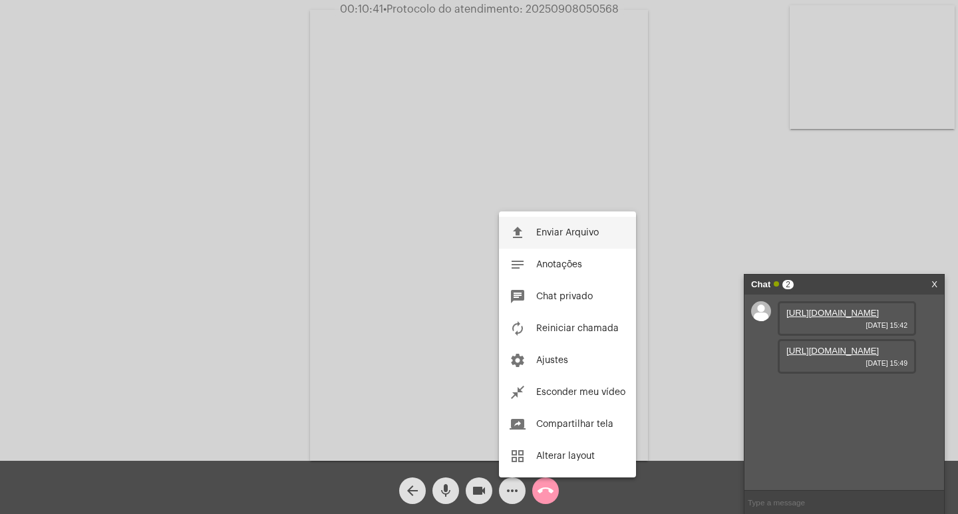
click at [590, 222] on button "file_upload Enviar Arquivo" at bounding box center [567, 233] width 137 height 32
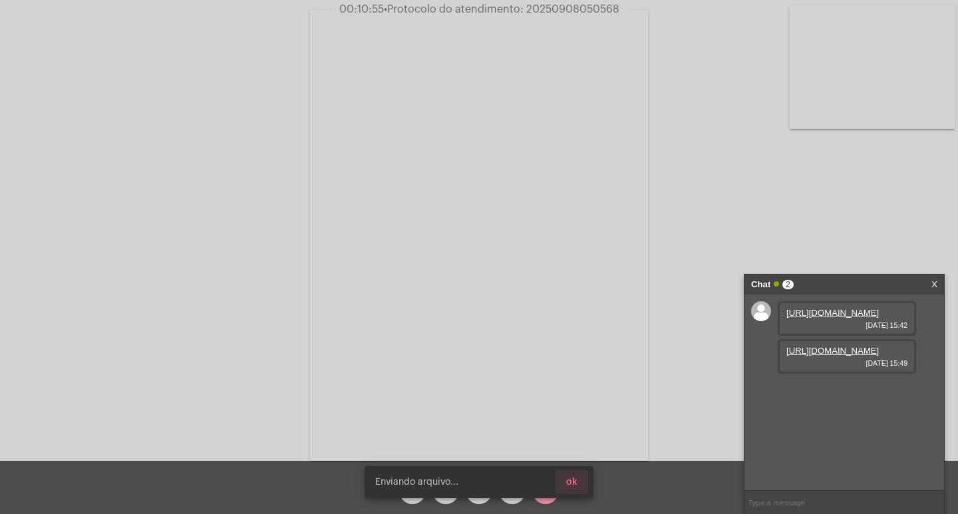
click at [571, 478] on span "ok" at bounding box center [571, 482] width 11 height 9
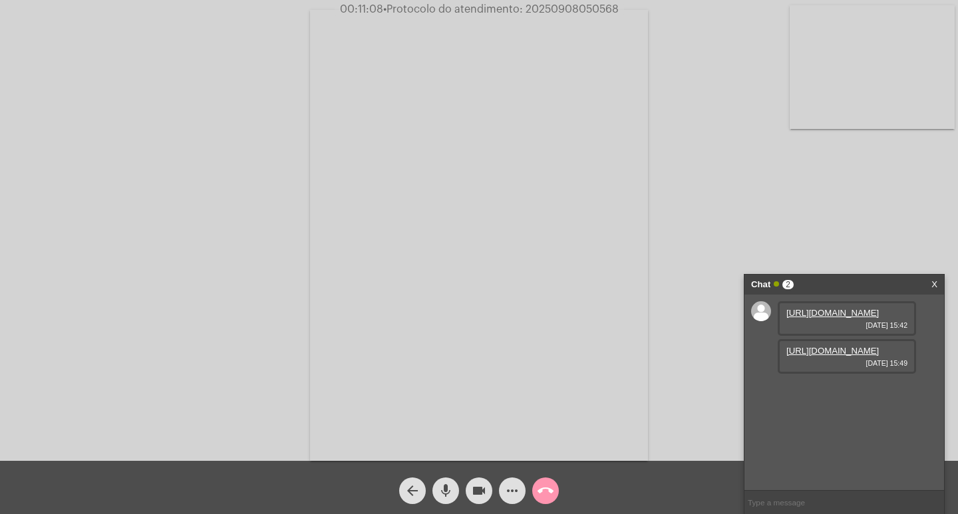
click at [704, 377] on div "Acessando Câmera e Microfone..." at bounding box center [479, 233] width 956 height 461
click at [896, 463] on div "[URL][DOMAIN_NAME] [DATE] 15:42 [URL][DOMAIN_NAME] [DATE] 15:49" at bounding box center [845, 393] width 200 height 196
click at [518, 492] on mat-icon "more_horiz" at bounding box center [512, 491] width 16 height 16
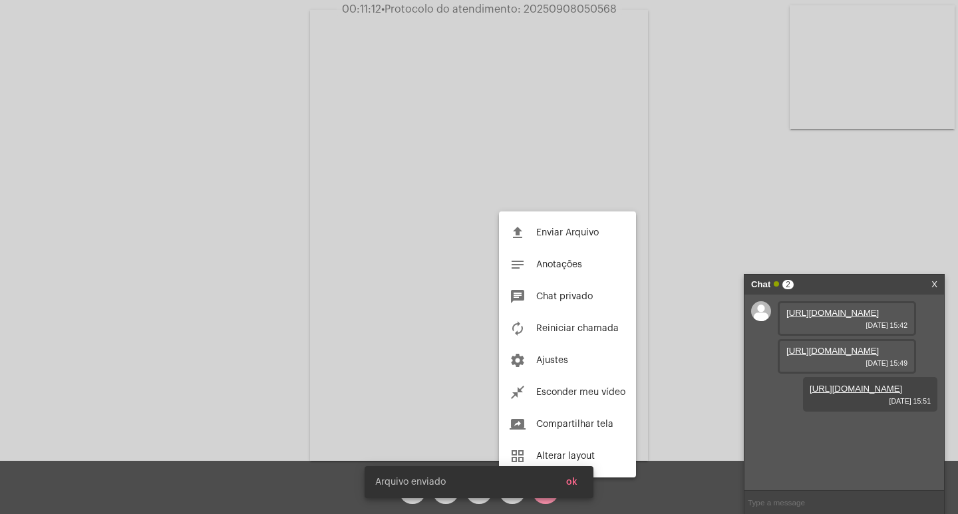
click at [704, 270] on div at bounding box center [479, 257] width 958 height 514
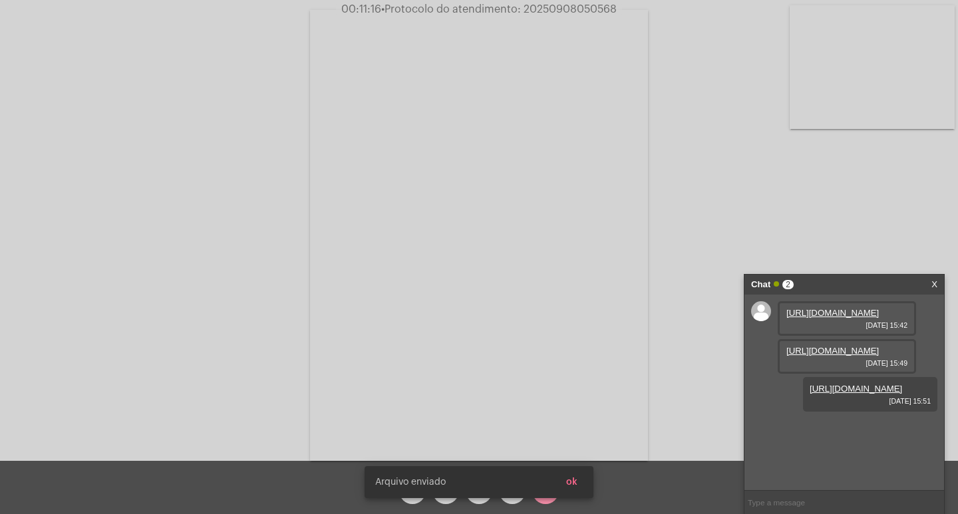
scroll to position [11, 0]
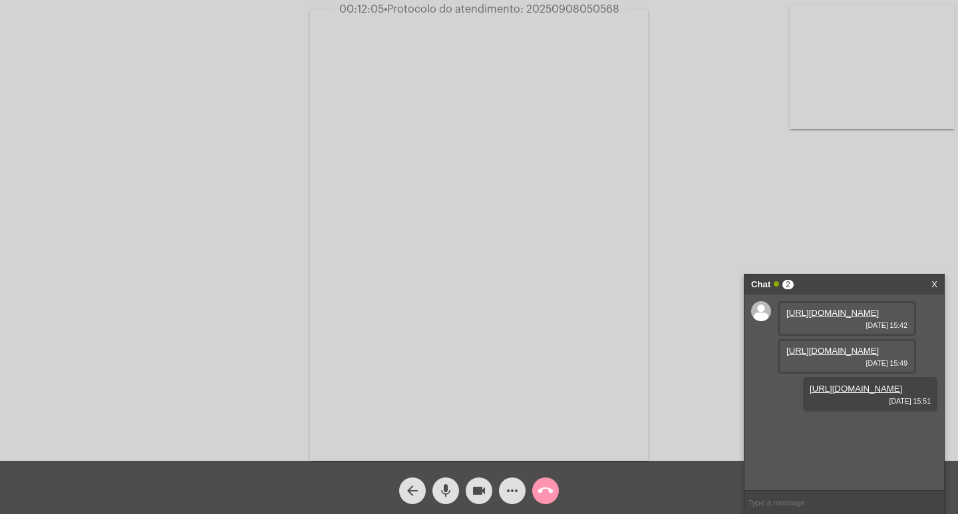
click at [572, 4] on span "• Protocolo do atendimento: 20250908050568" at bounding box center [502, 9] width 236 height 11
click at [572, 4] on span "• Protocolo do atendimento: 20250908050568" at bounding box center [501, 9] width 236 height 11
click at [540, 484] on mat-icon "call_end" at bounding box center [546, 491] width 16 height 16
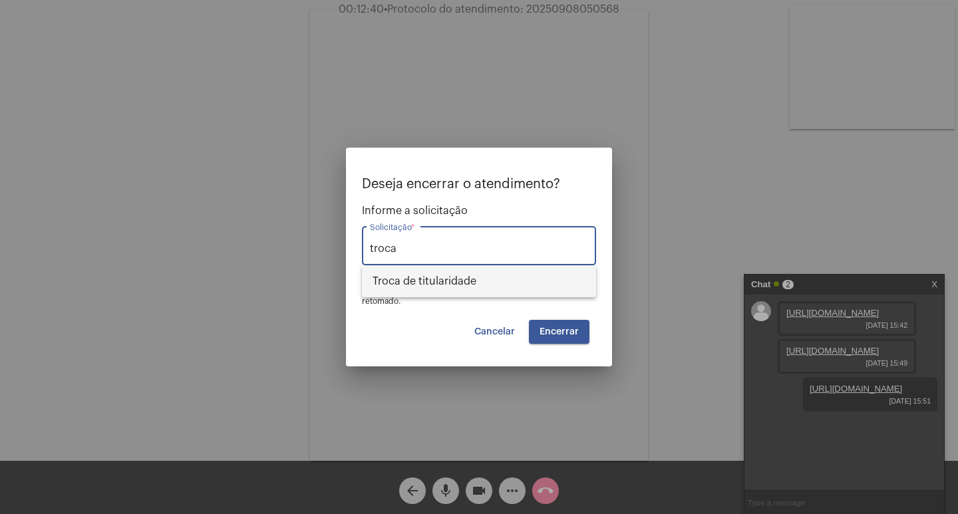
click at [450, 285] on span "Troca de titularidade" at bounding box center [479, 282] width 213 height 32
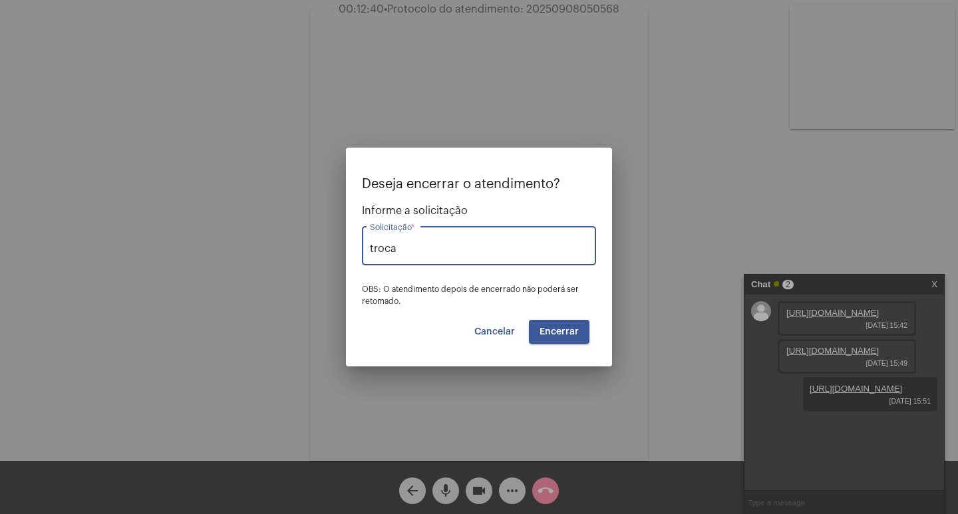
type input "Troca de titularidade"
click at [558, 333] on span "Encerrar" at bounding box center [559, 331] width 39 height 9
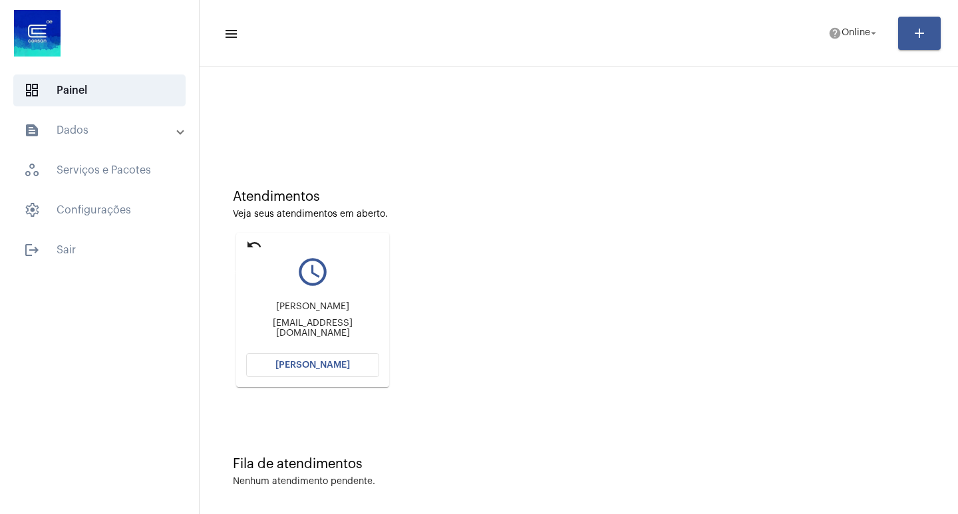
click at [249, 247] on mat-icon "undo" at bounding box center [254, 245] width 16 height 16
click at [254, 248] on mat-icon "undo" at bounding box center [254, 245] width 16 height 16
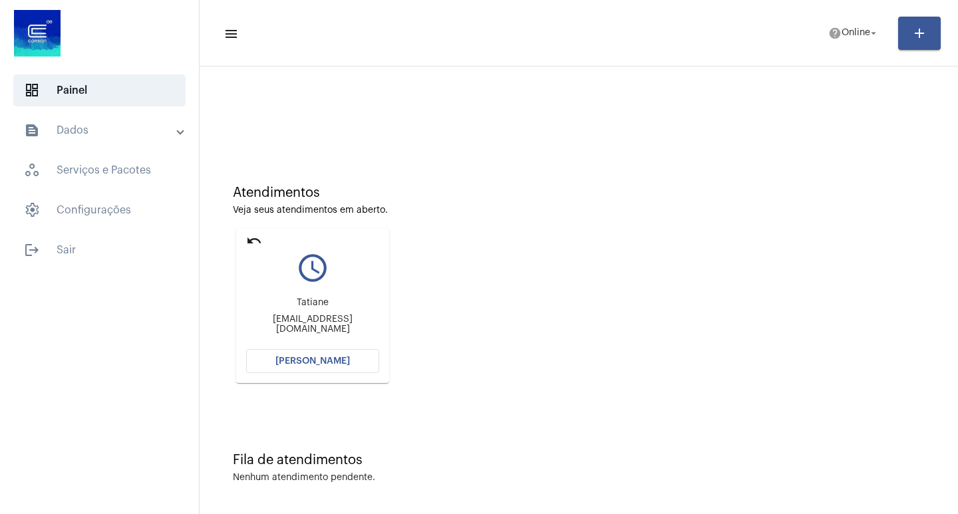
scroll to position [6, 0]
click at [253, 223] on div "Atendimentos Veja seus atendimentos em aberto. undo query_builder [PERSON_NAME]…" at bounding box center [578, 278] width 745 height 268
click at [254, 237] on mat-icon "undo" at bounding box center [254, 239] width 16 height 16
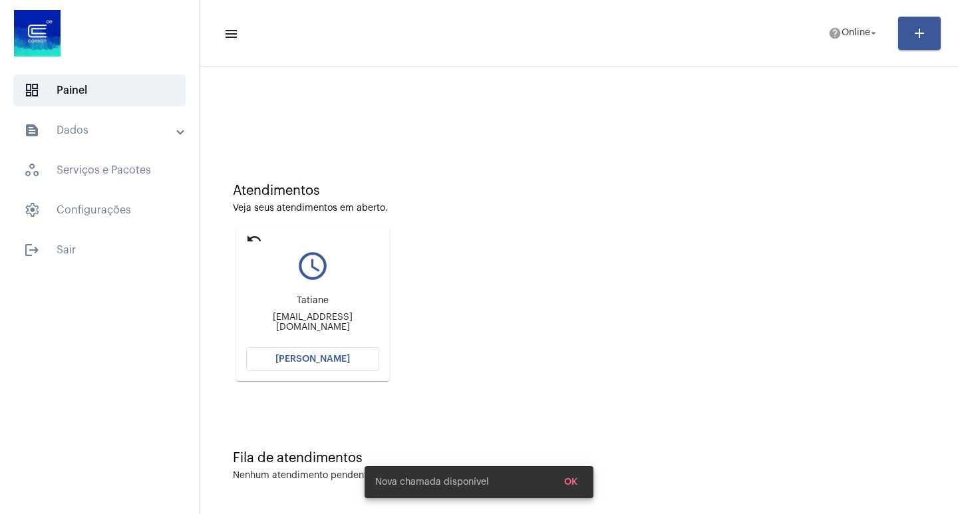
scroll to position [0, 0]
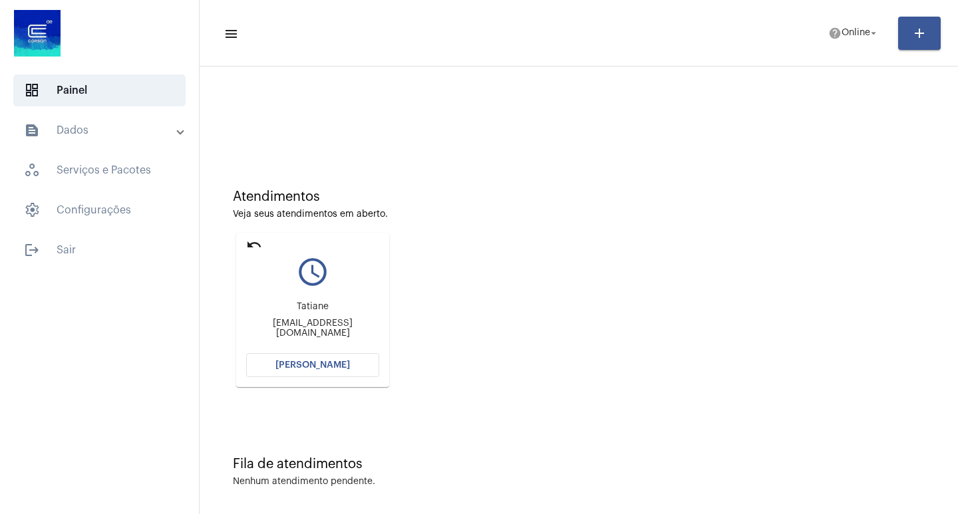
click at [250, 246] on mat-icon "undo" at bounding box center [254, 245] width 16 height 16
click at [260, 248] on mat-icon "undo" at bounding box center [254, 245] width 16 height 16
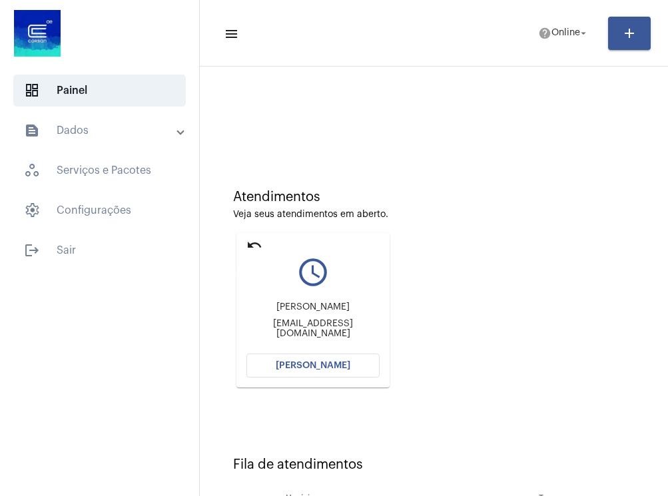
click at [249, 242] on mat-icon "undo" at bounding box center [254, 245] width 16 height 16
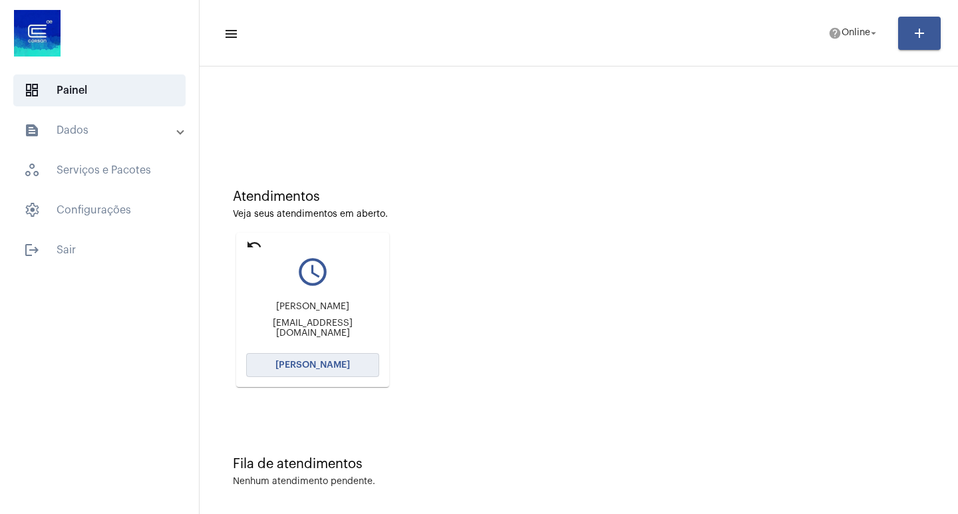
click at [314, 356] on button "[PERSON_NAME]" at bounding box center [312, 365] width 133 height 24
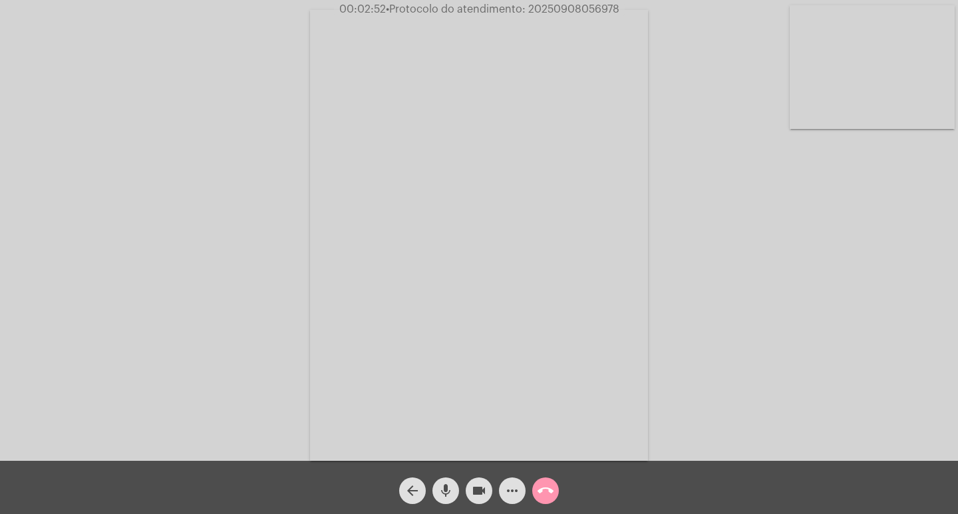
click at [449, 494] on mat-icon "mic" at bounding box center [446, 491] width 16 height 16
click at [454, 486] on button "mic_off" at bounding box center [446, 491] width 27 height 27
click at [449, 485] on mat-icon "mic" at bounding box center [446, 491] width 16 height 16
click at [474, 499] on mat-icon "videocam" at bounding box center [479, 491] width 16 height 16
click at [445, 488] on mat-icon "mic_off" at bounding box center [446, 491] width 16 height 16
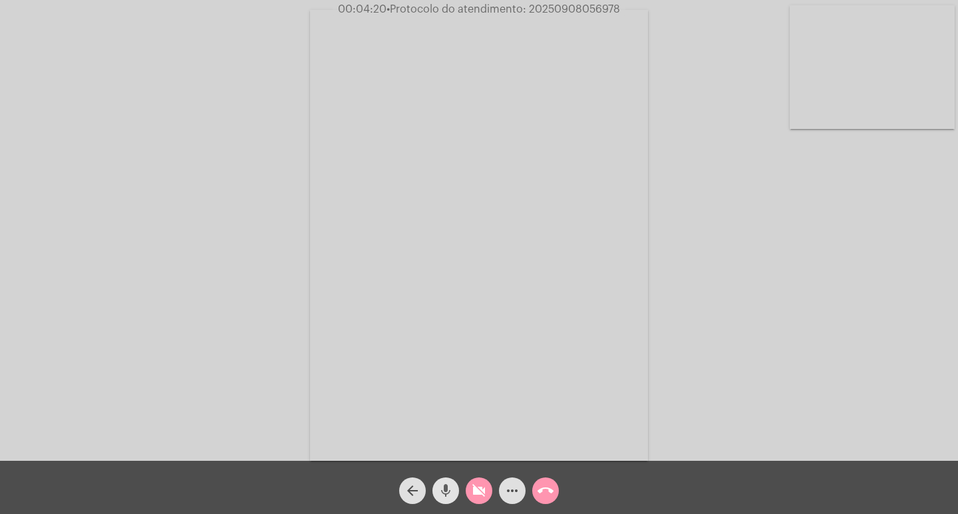
click at [477, 488] on mat-icon "videocam_off" at bounding box center [479, 491] width 16 height 16
click at [559, 4] on span "• Protocolo do atendimento: 20250908056978" at bounding box center [503, 9] width 234 height 11
copy span "20250908056978"
click at [555, 479] on div "call_end" at bounding box center [545, 487] width 33 height 33
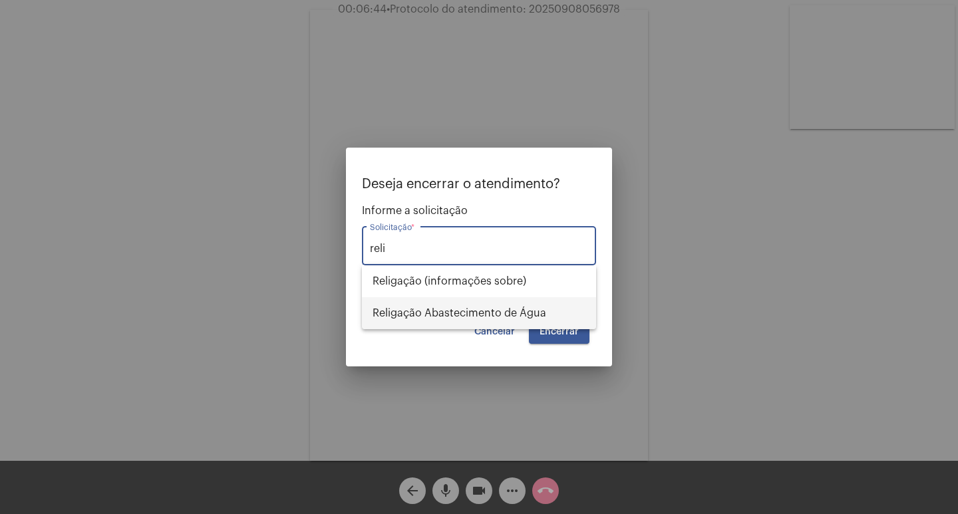
click at [467, 319] on span "Religação Abastecimento de Água" at bounding box center [479, 313] width 213 height 32
type input "Religação Abastecimento de Água"
click at [576, 325] on button "Encerrar" at bounding box center [559, 332] width 61 height 24
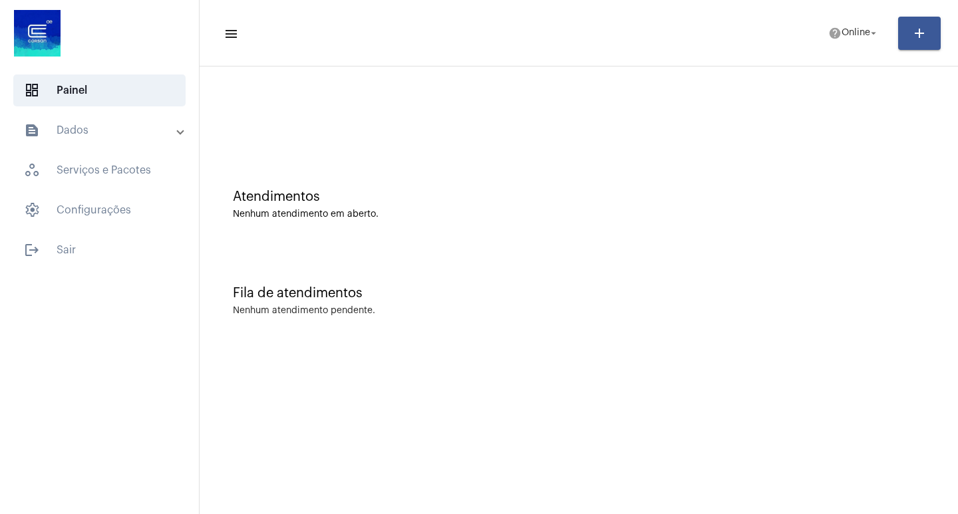
click at [69, 128] on mat-panel-title "text_snippet_outlined Dados" at bounding box center [101, 130] width 154 height 16
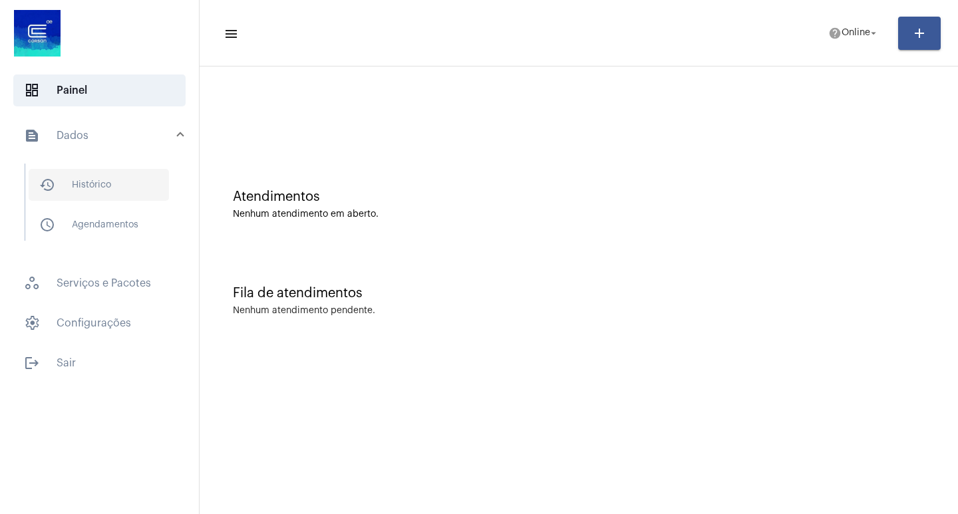
click at [105, 188] on span "history_outlined Histórico" at bounding box center [99, 185] width 140 height 32
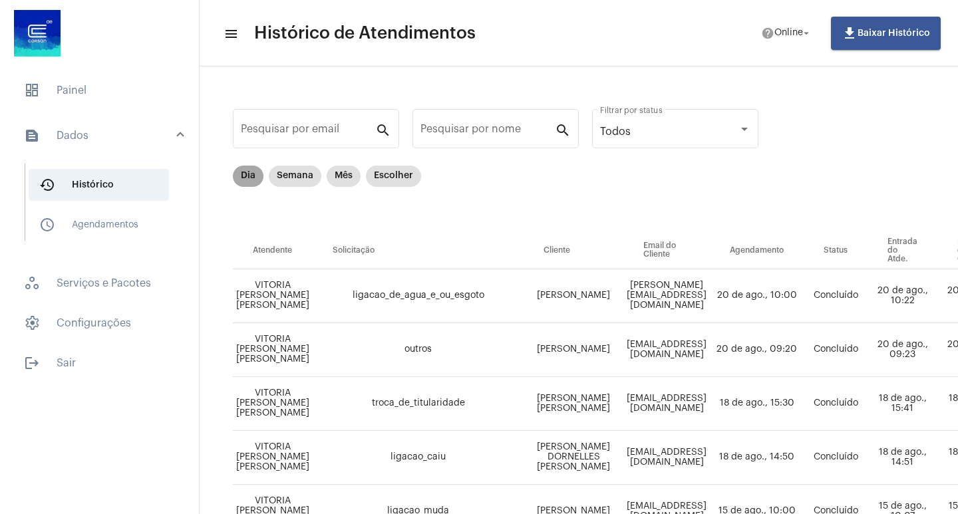
click at [248, 171] on mat-chip "Dia" at bounding box center [248, 176] width 31 height 21
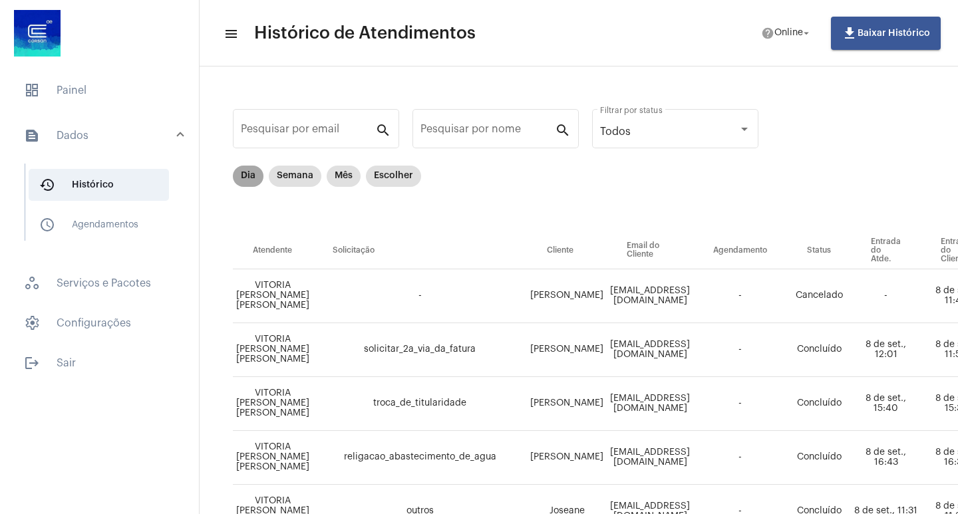
click at [248, 171] on mat-chip "Dia" at bounding box center [248, 176] width 31 height 21
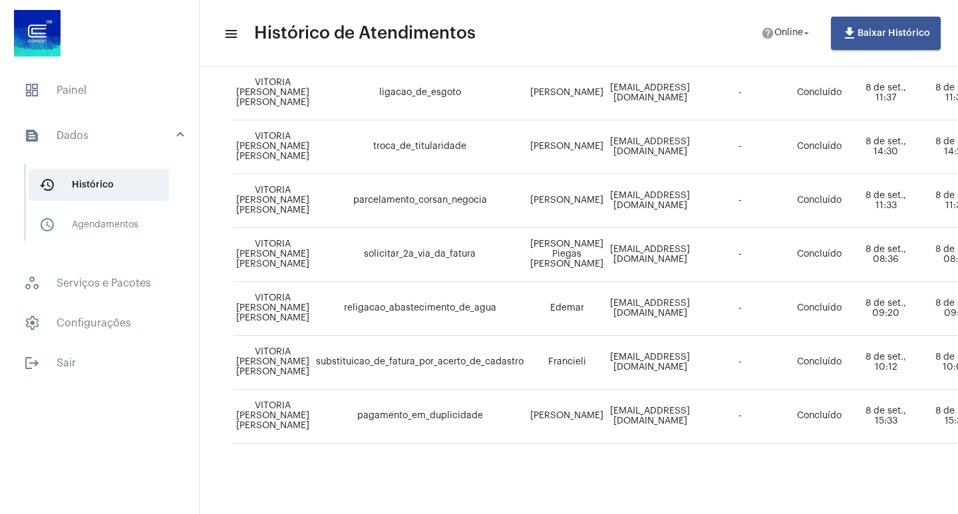
scroll to position [914, 585]
